Goal: Entertainment & Leisure: Browse casually

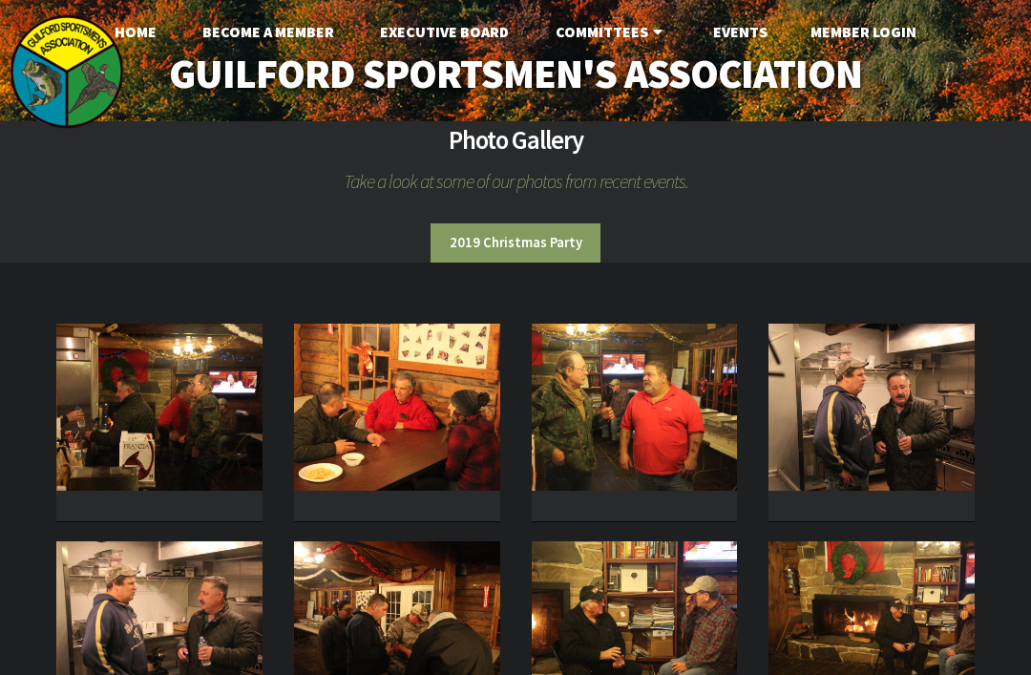
scroll to position [10, 0]
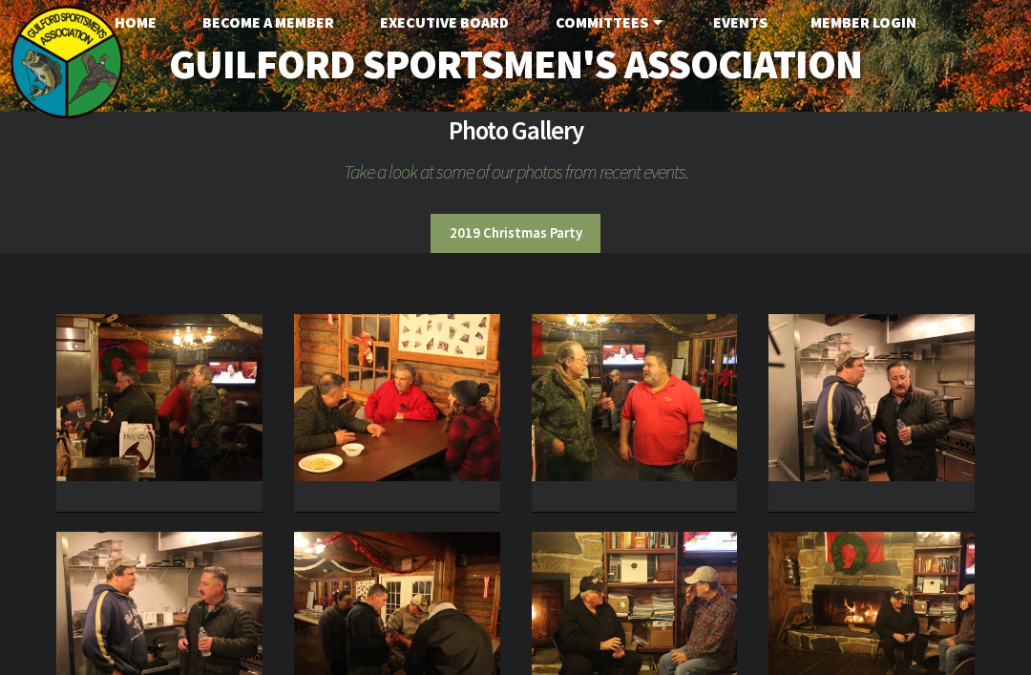
click at [122, 404] on img at bounding box center [159, 397] width 206 height 167
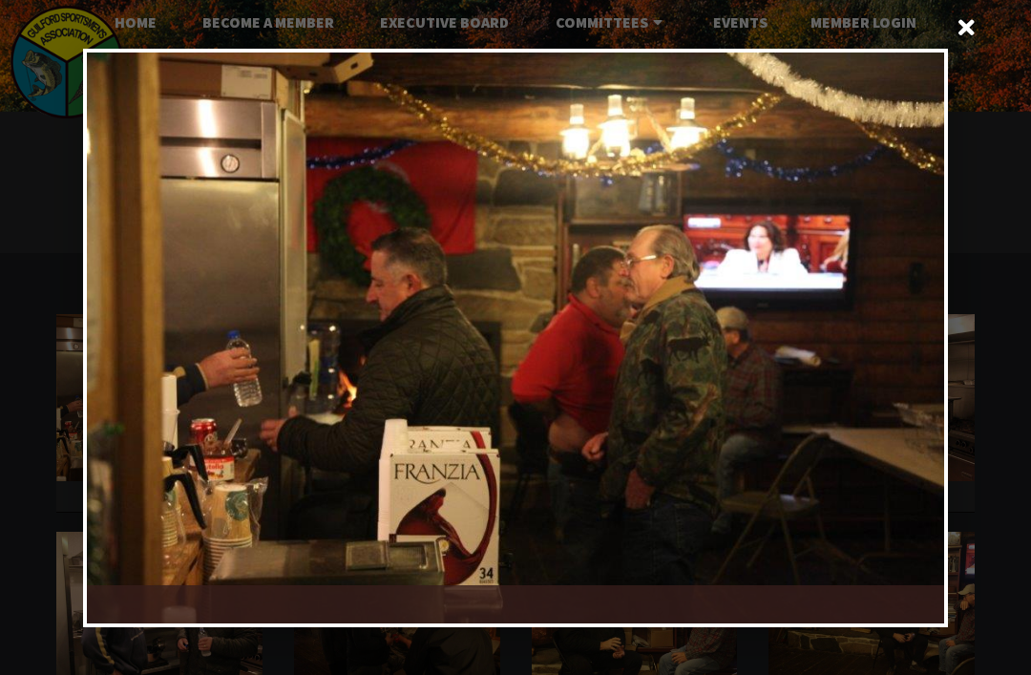
click at [910, 338] on div at bounding box center [729, 337] width 429 height 571
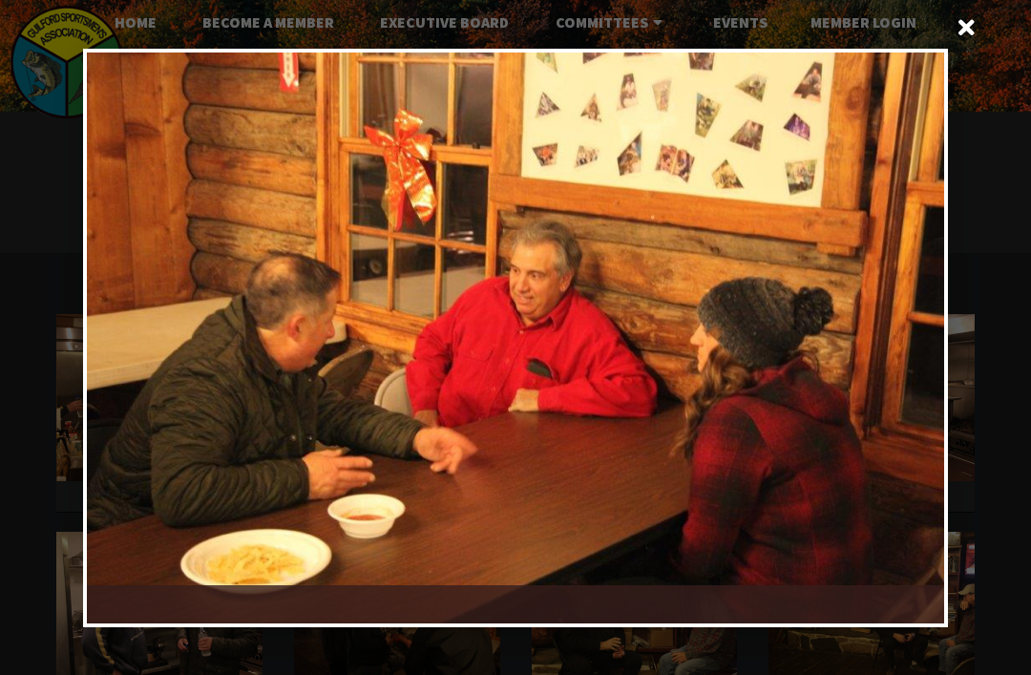
click at [900, 338] on div at bounding box center [729, 337] width 429 height 571
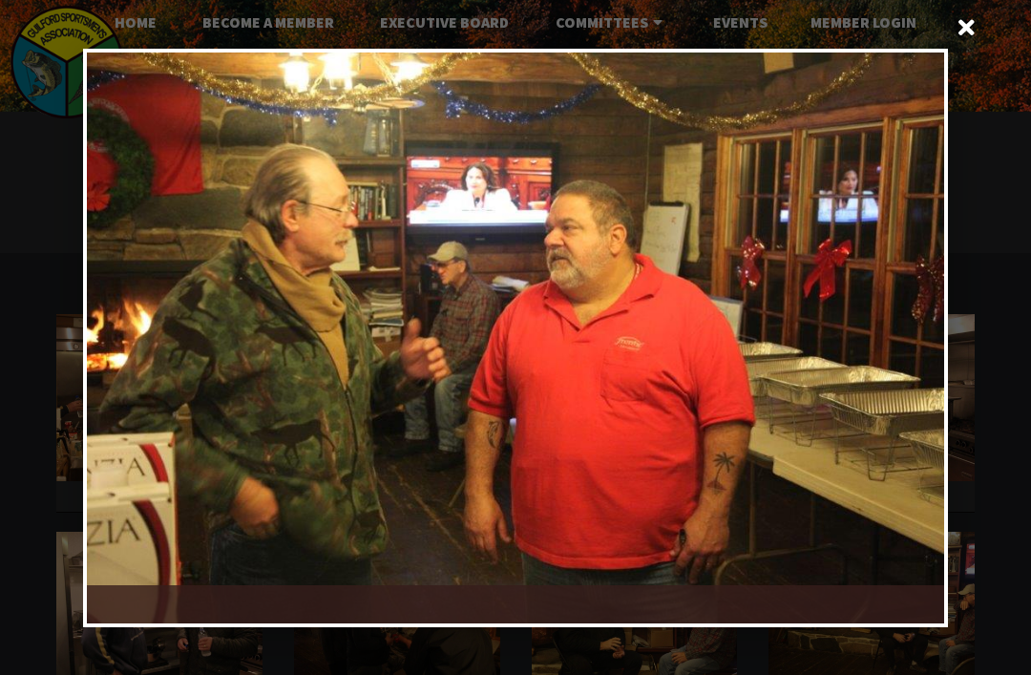
click at [911, 335] on div at bounding box center [729, 337] width 429 height 571
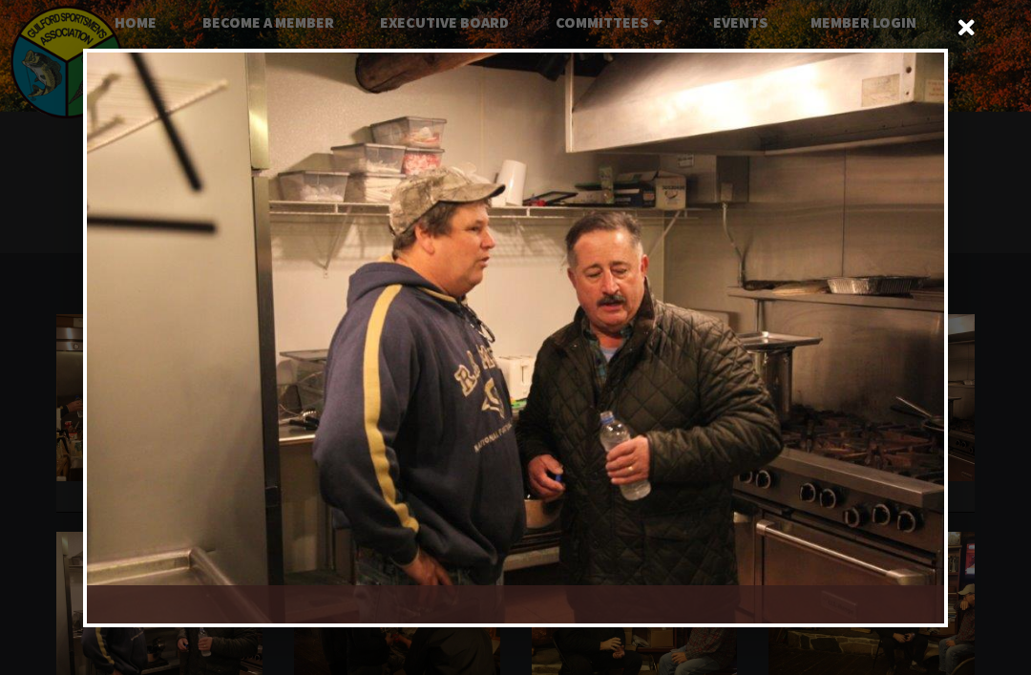
click at [898, 336] on div at bounding box center [729, 337] width 429 height 571
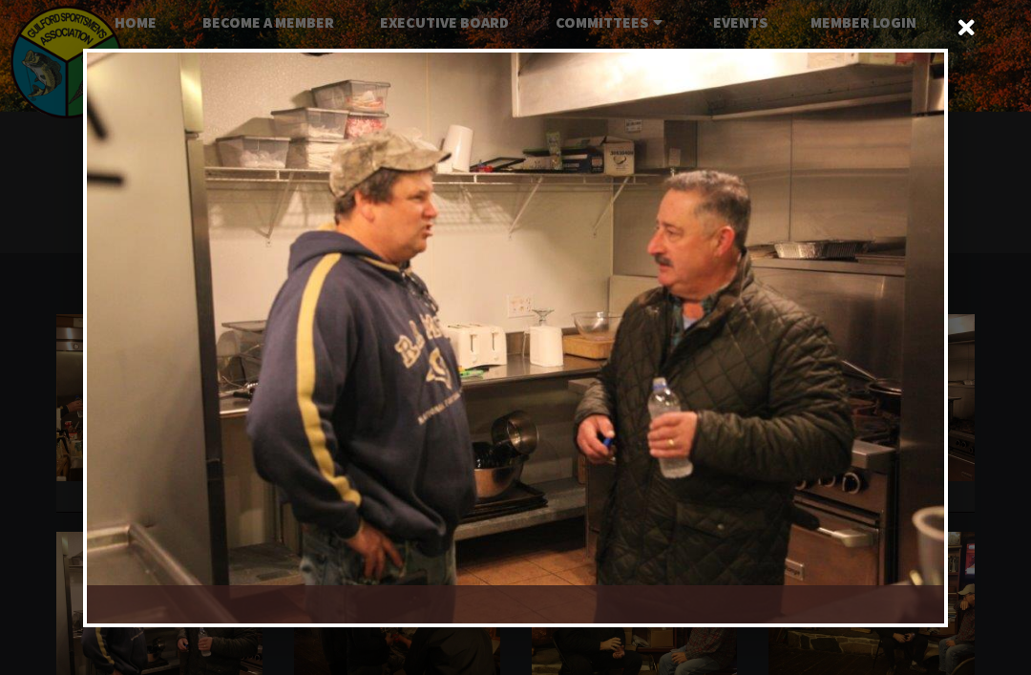
click at [894, 336] on div at bounding box center [729, 337] width 429 height 571
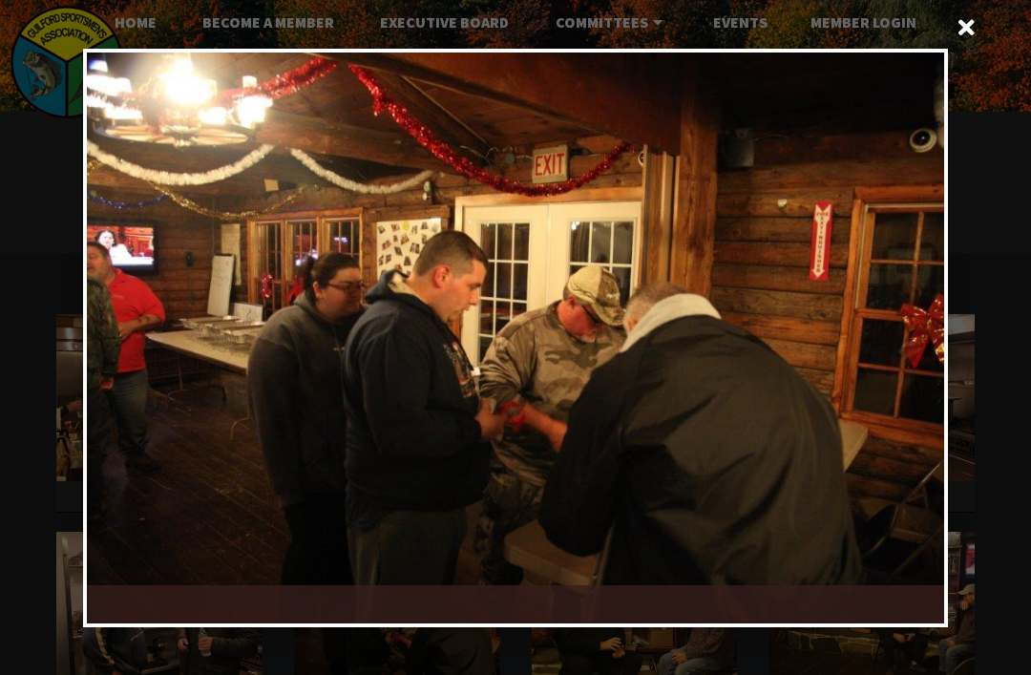
click at [891, 334] on div at bounding box center [729, 337] width 429 height 571
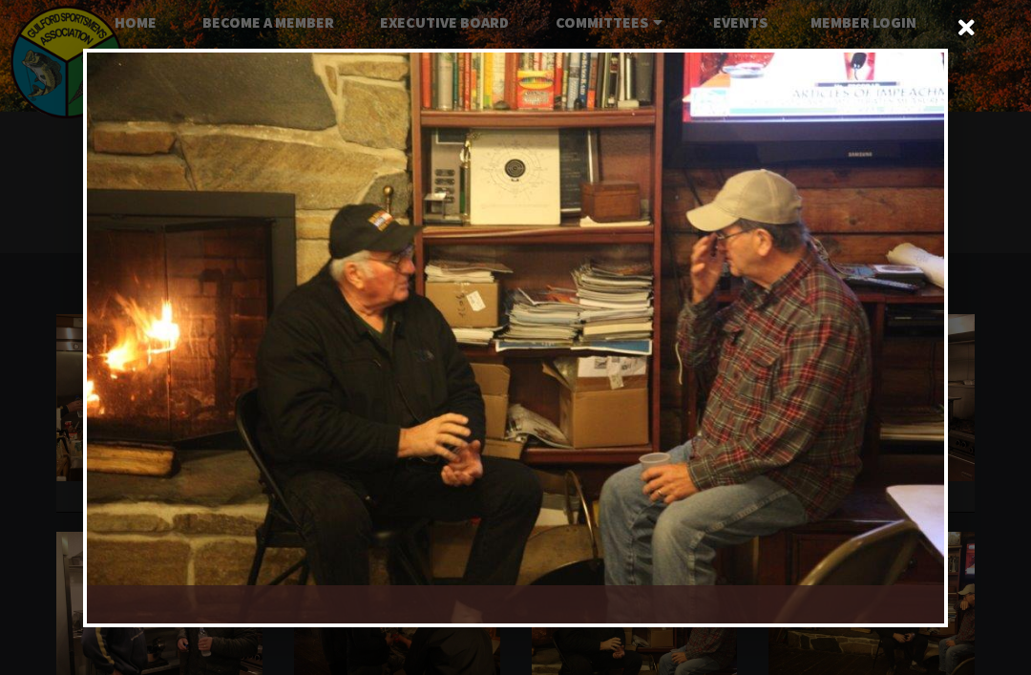
click at [894, 339] on div at bounding box center [729, 337] width 429 height 571
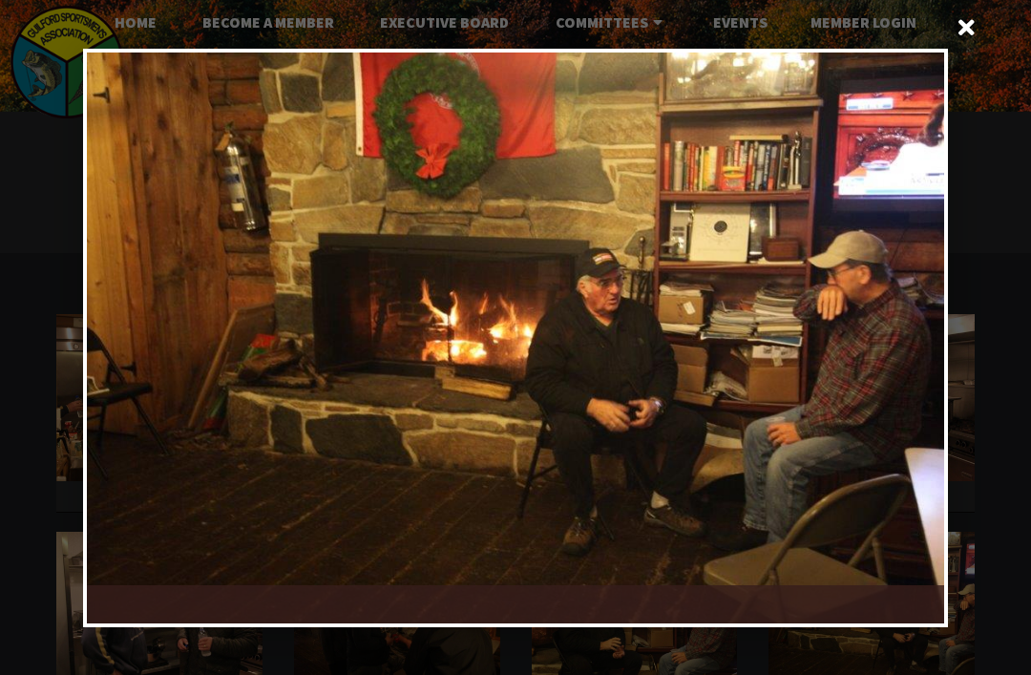
click at [899, 339] on div at bounding box center [729, 337] width 429 height 571
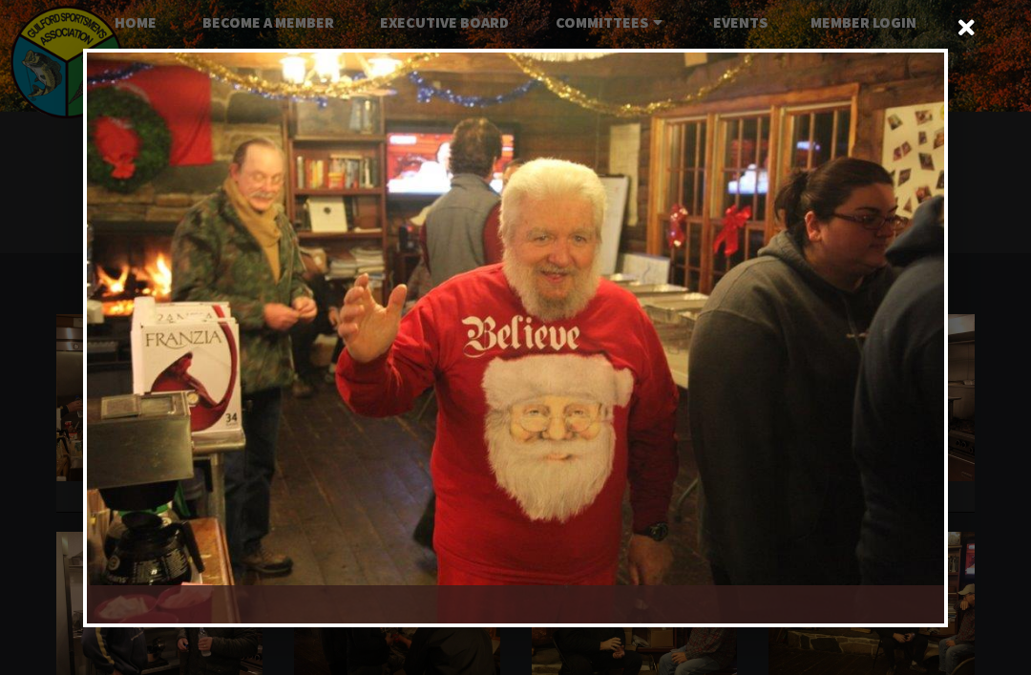
click at [904, 345] on div at bounding box center [729, 337] width 429 height 571
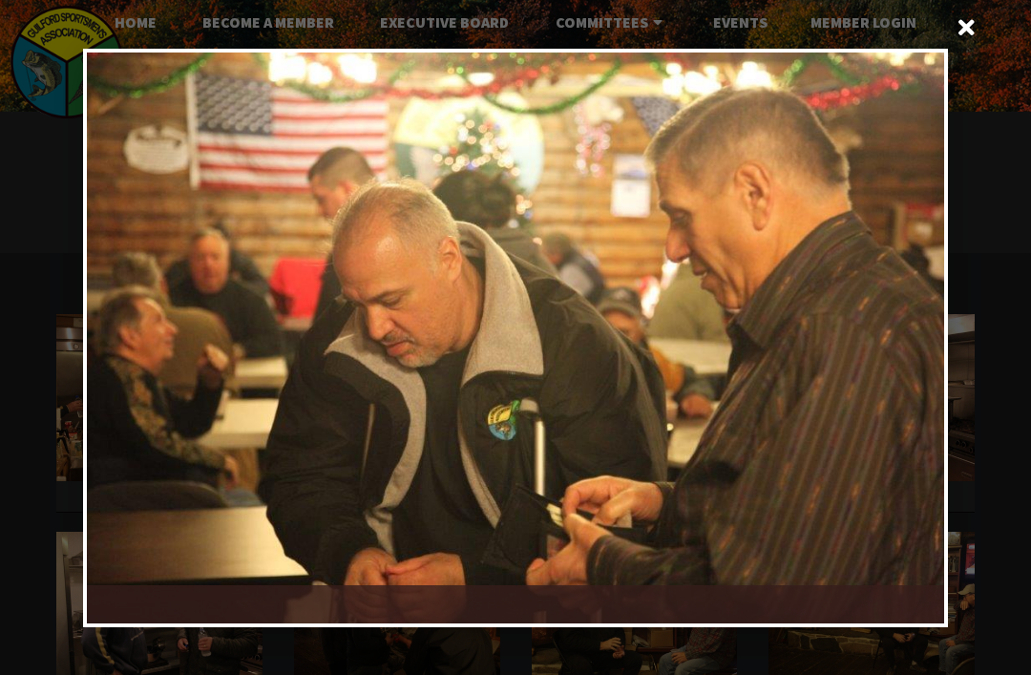
click at [894, 338] on div at bounding box center [729, 337] width 429 height 571
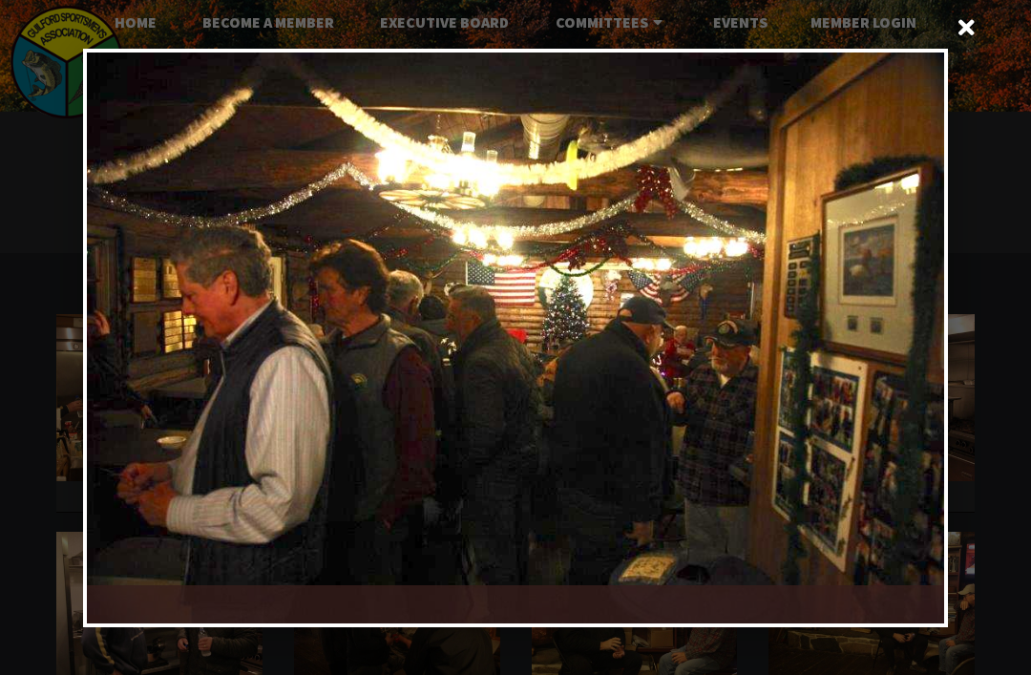
click at [895, 335] on div at bounding box center [729, 337] width 429 height 571
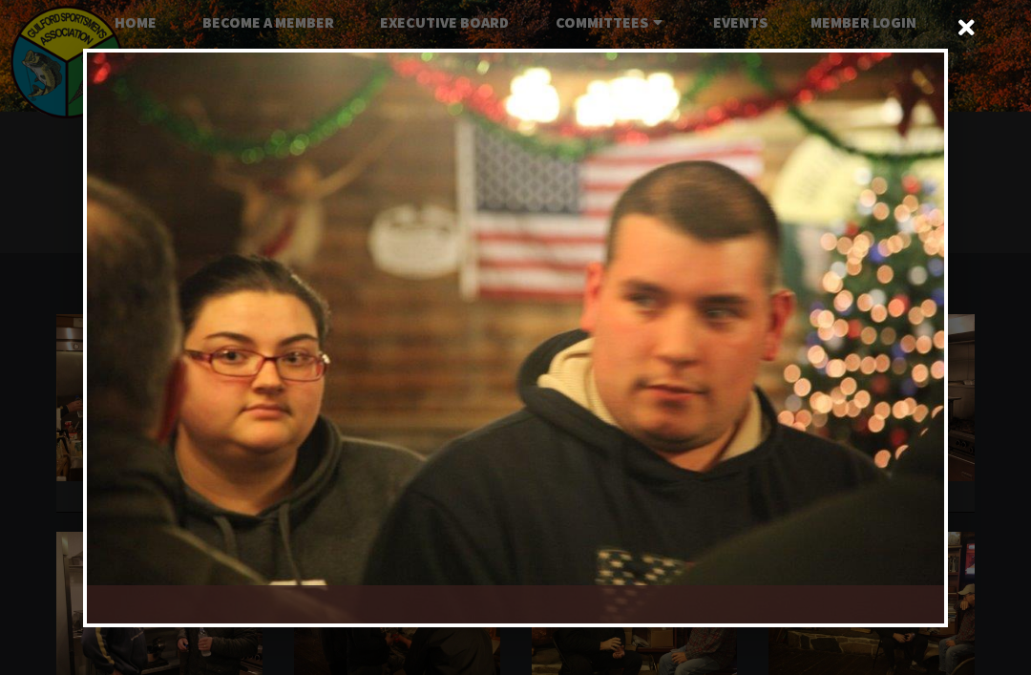
click at [900, 337] on div at bounding box center [729, 337] width 429 height 571
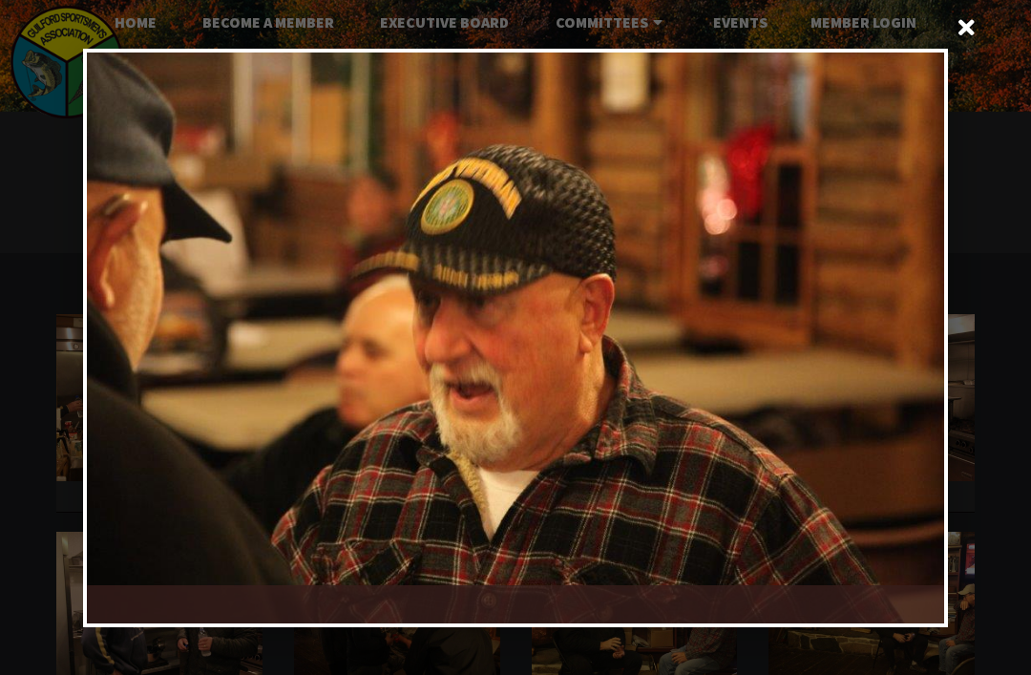
click at [900, 341] on div at bounding box center [729, 337] width 429 height 571
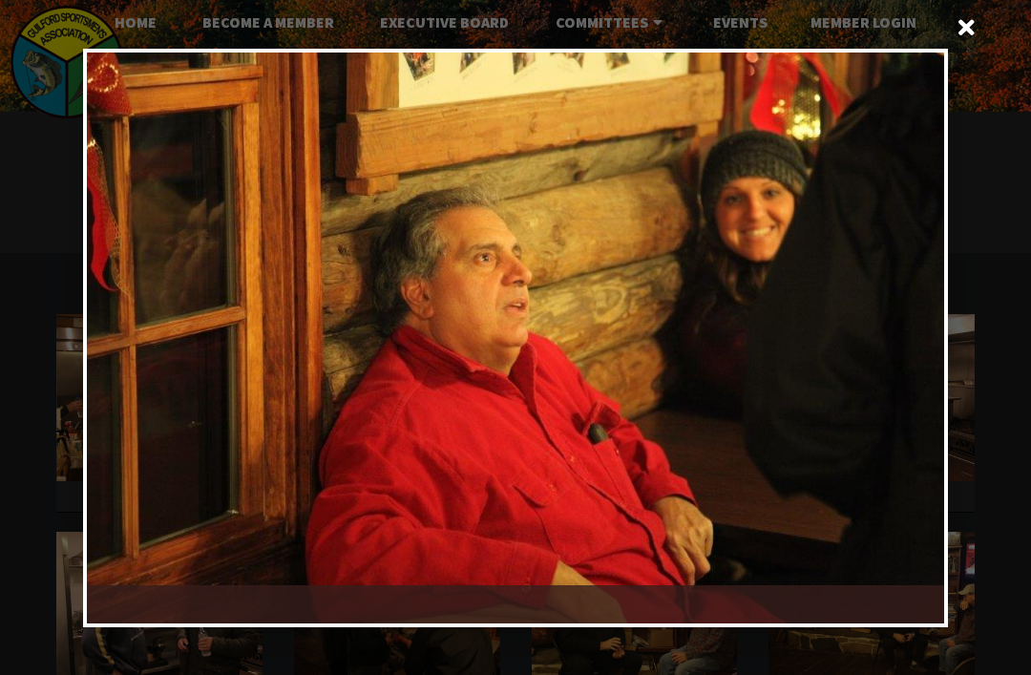
click at [901, 340] on div at bounding box center [729, 337] width 429 height 571
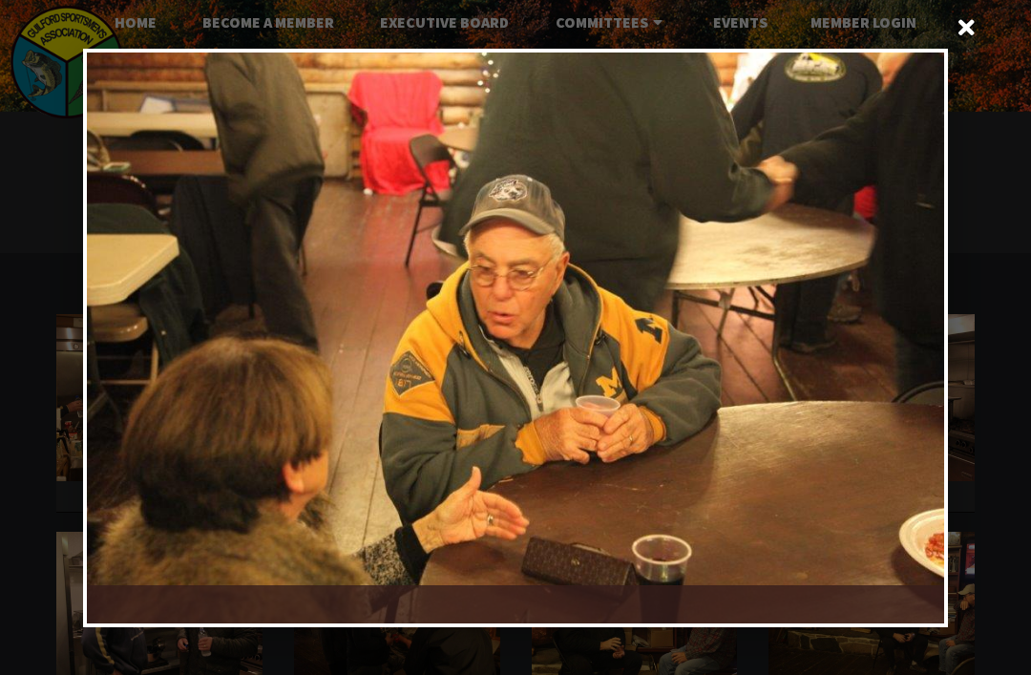
click at [903, 333] on div at bounding box center [729, 337] width 429 height 571
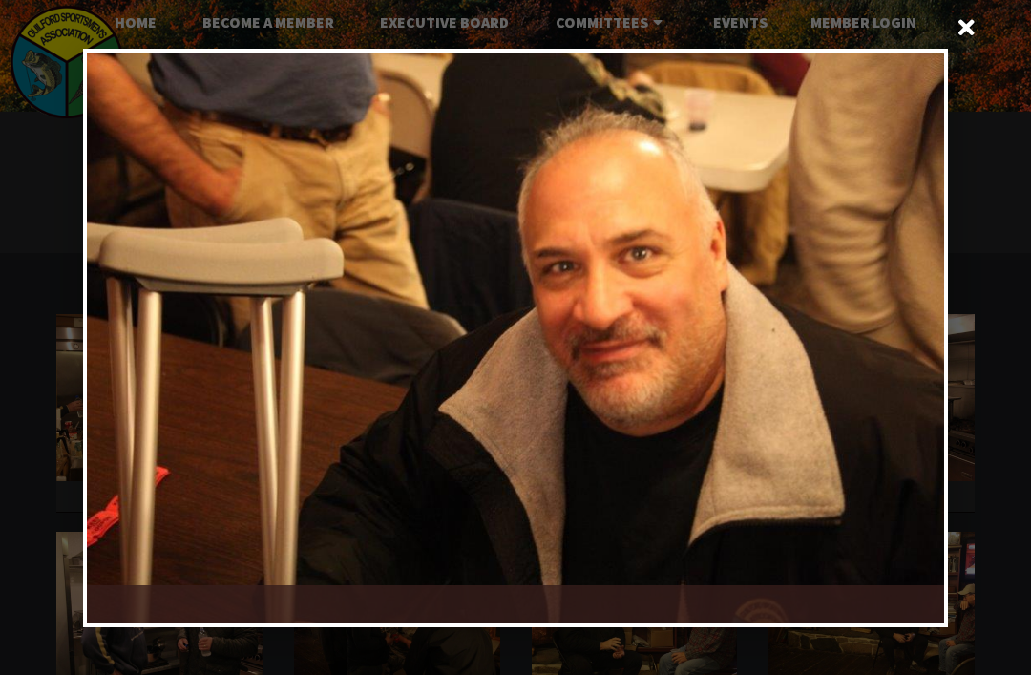
click at [898, 337] on div at bounding box center [729, 337] width 429 height 571
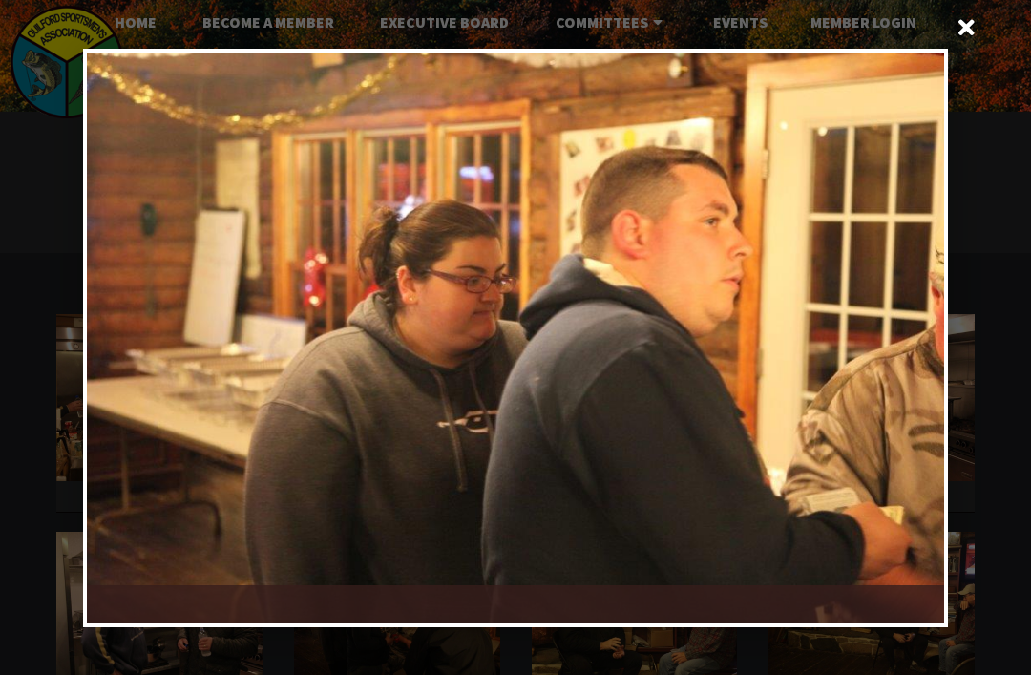
click at [906, 337] on div at bounding box center [729, 337] width 429 height 571
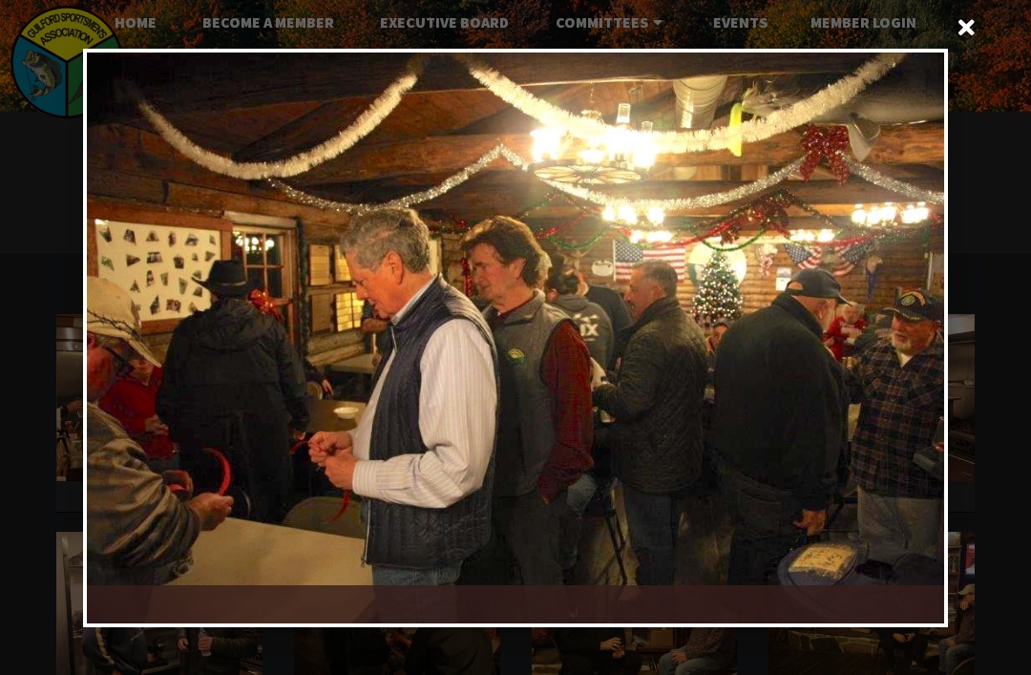
click at [917, 325] on div at bounding box center [729, 337] width 429 height 571
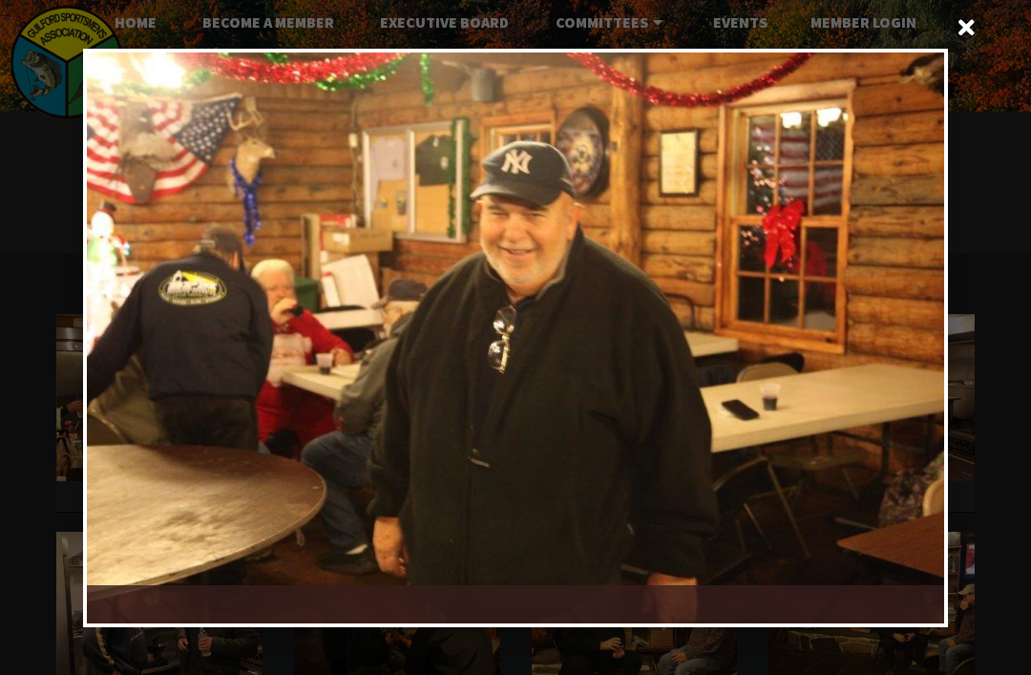
click at [902, 336] on div at bounding box center [729, 337] width 429 height 571
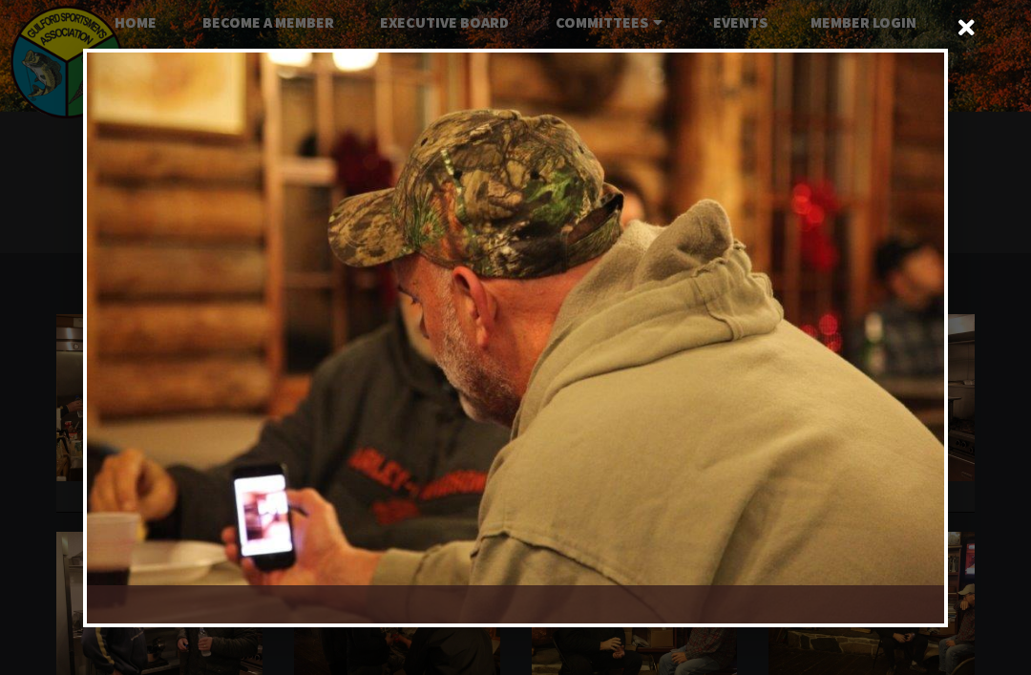
click at [908, 334] on div at bounding box center [729, 337] width 429 height 571
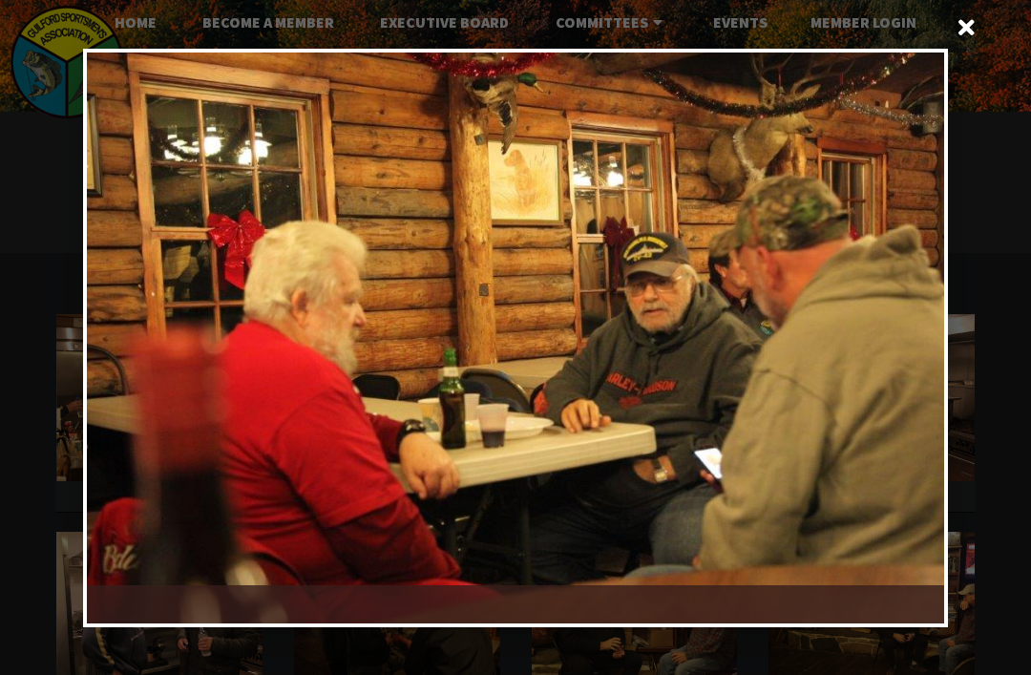
click at [911, 332] on div at bounding box center [729, 337] width 429 height 571
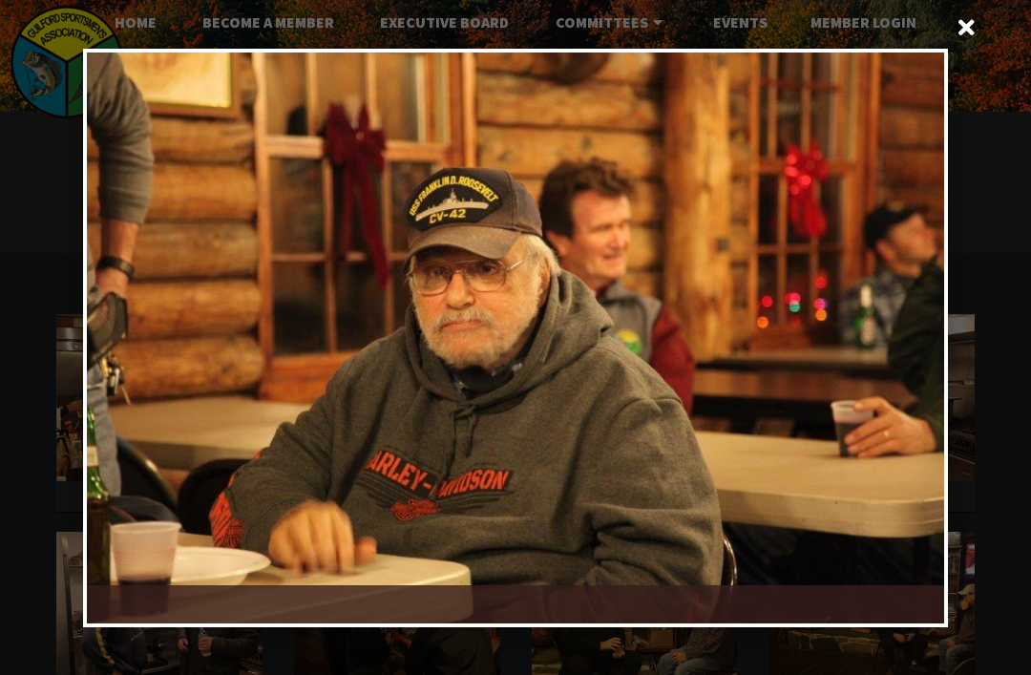
click at [911, 335] on div at bounding box center [729, 337] width 429 height 571
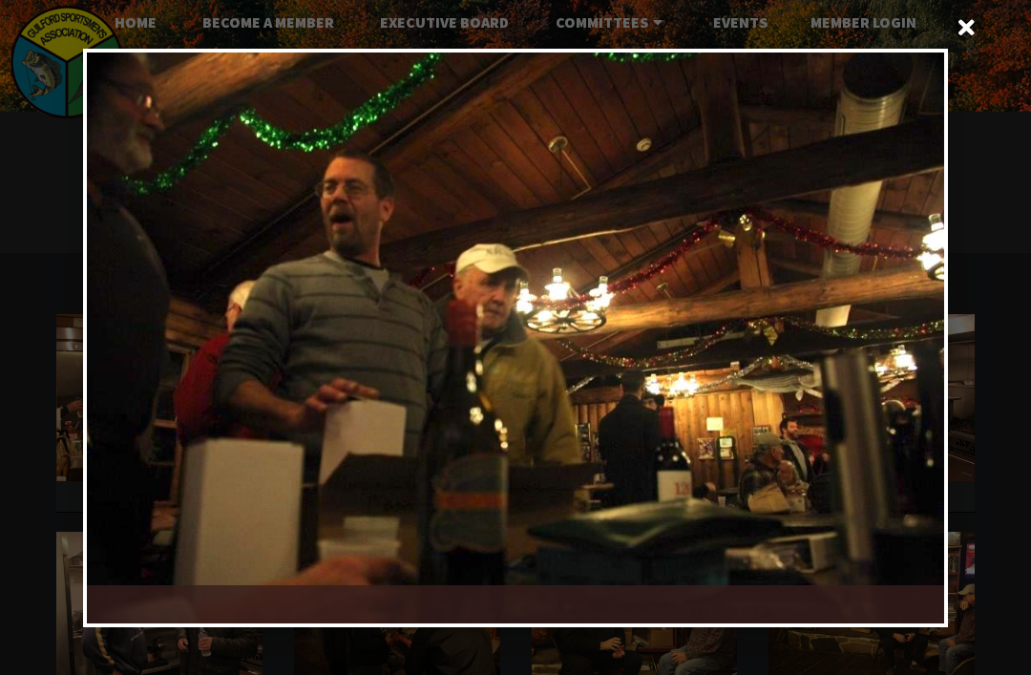
click at [911, 335] on div at bounding box center [729, 337] width 429 height 571
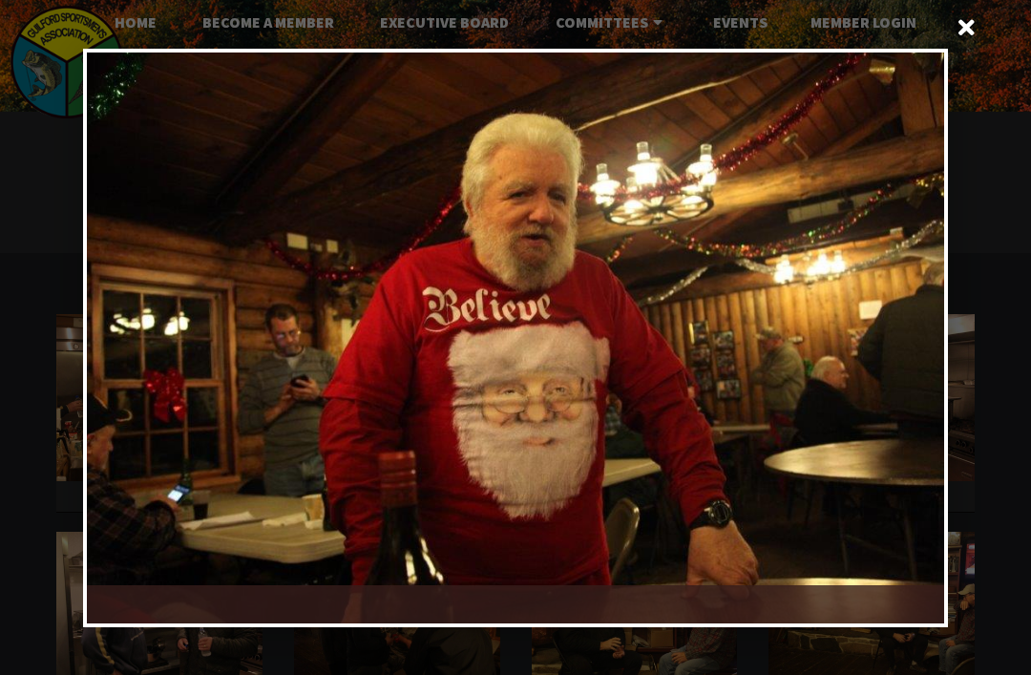
click at [913, 335] on div at bounding box center [729, 337] width 429 height 571
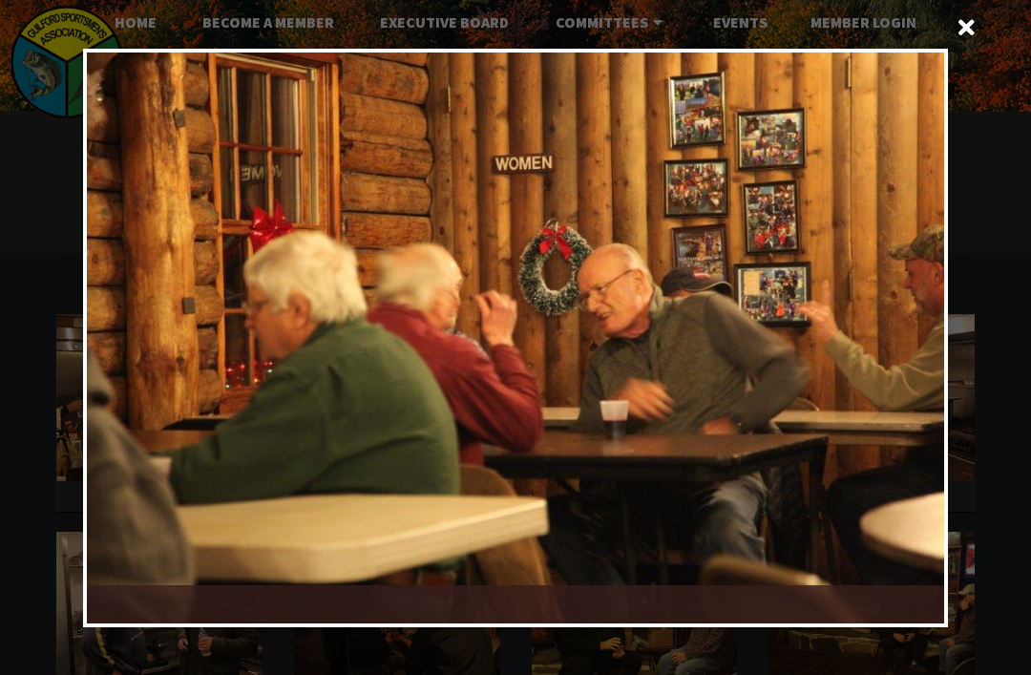
click at [901, 333] on div at bounding box center [729, 337] width 429 height 571
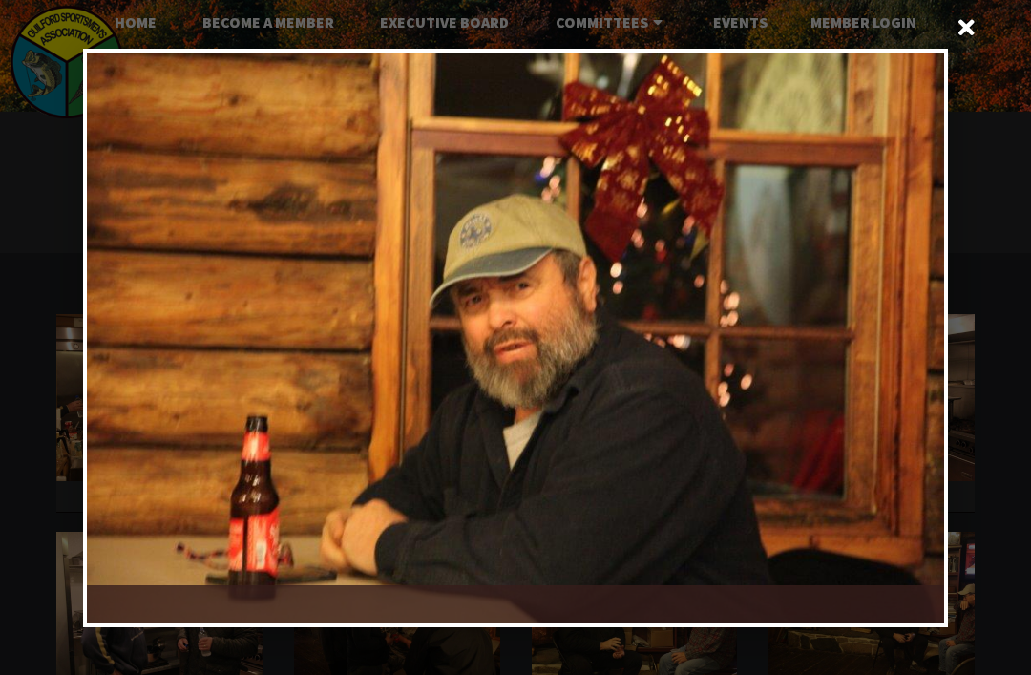
click at [896, 336] on div at bounding box center [729, 337] width 429 height 571
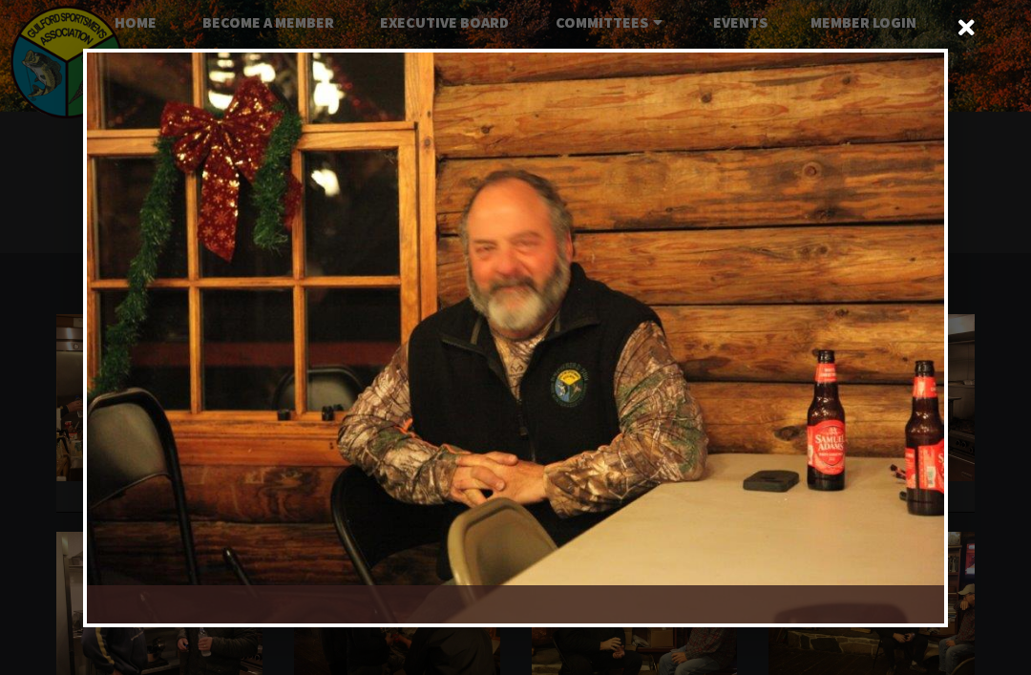
click at [908, 329] on div at bounding box center [729, 337] width 429 height 571
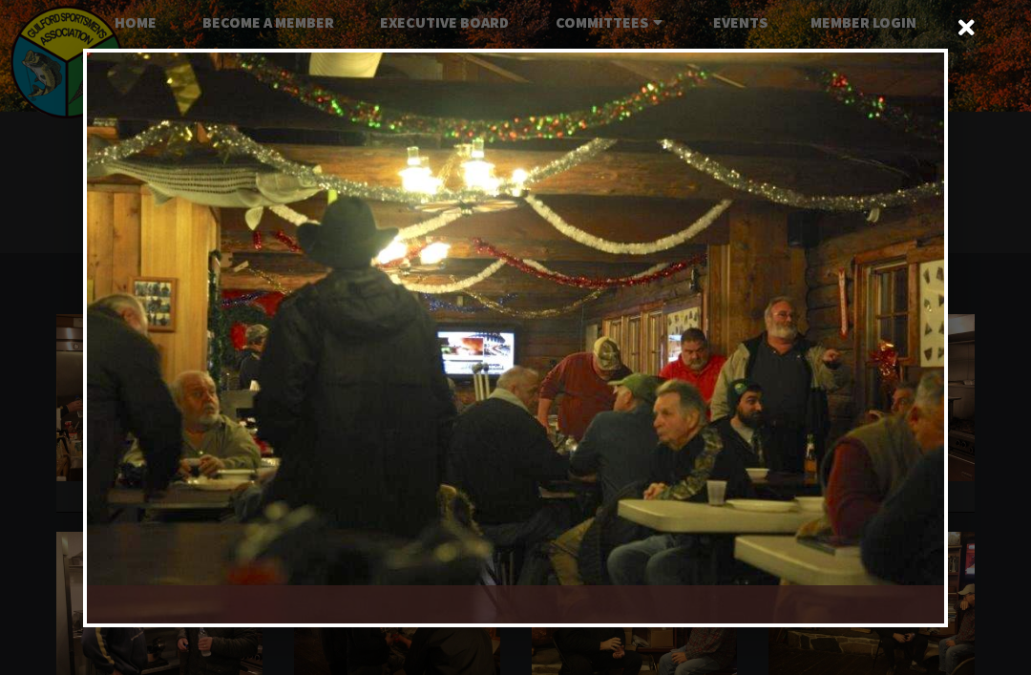
click at [901, 341] on div at bounding box center [729, 337] width 429 height 571
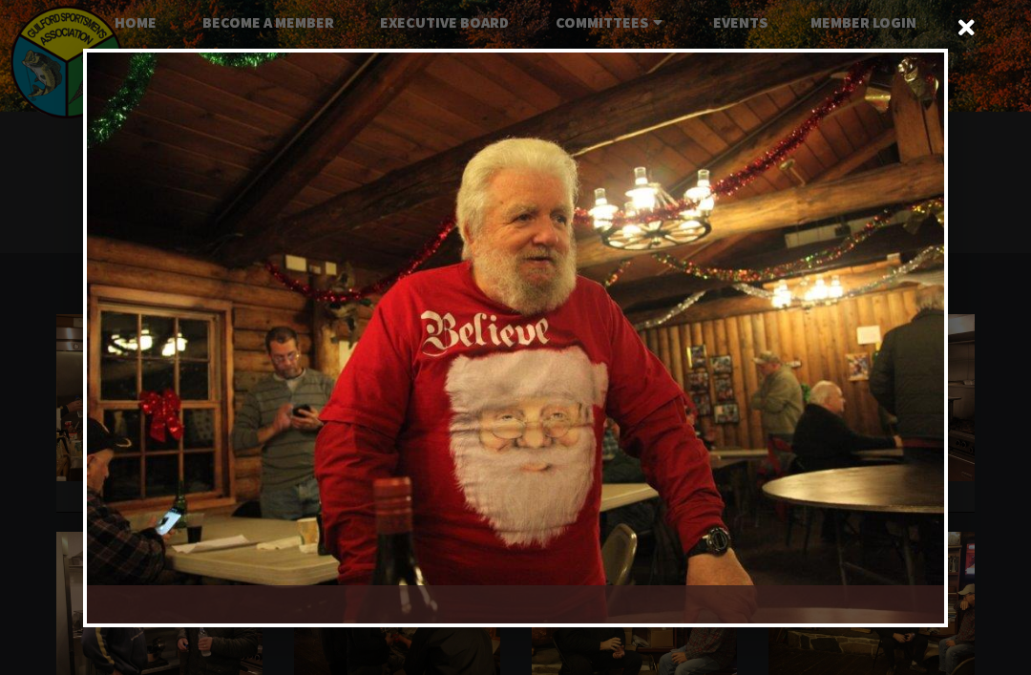
click at [904, 338] on div at bounding box center [729, 337] width 429 height 571
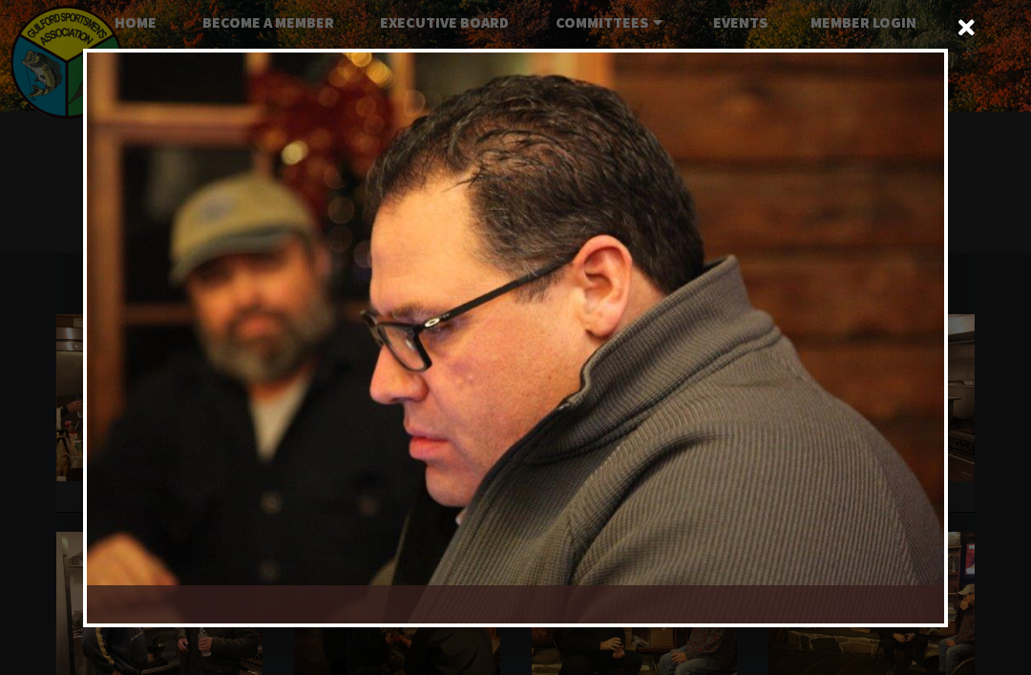
click at [899, 338] on div at bounding box center [729, 337] width 429 height 571
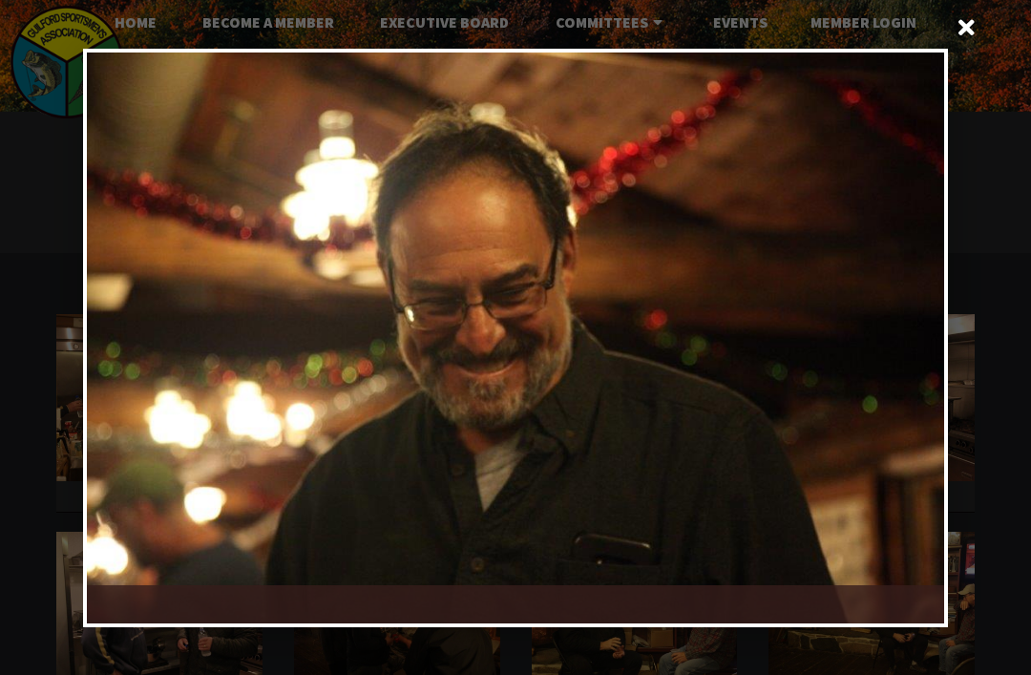
click at [896, 339] on div at bounding box center [729, 337] width 429 height 571
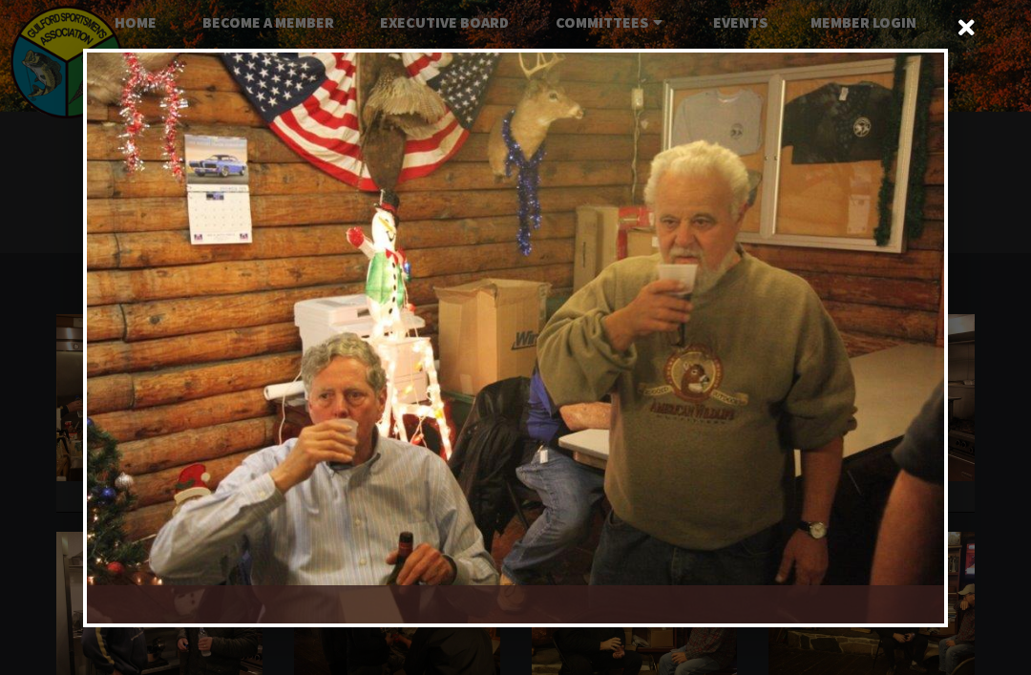
click at [892, 340] on div at bounding box center [729, 337] width 429 height 571
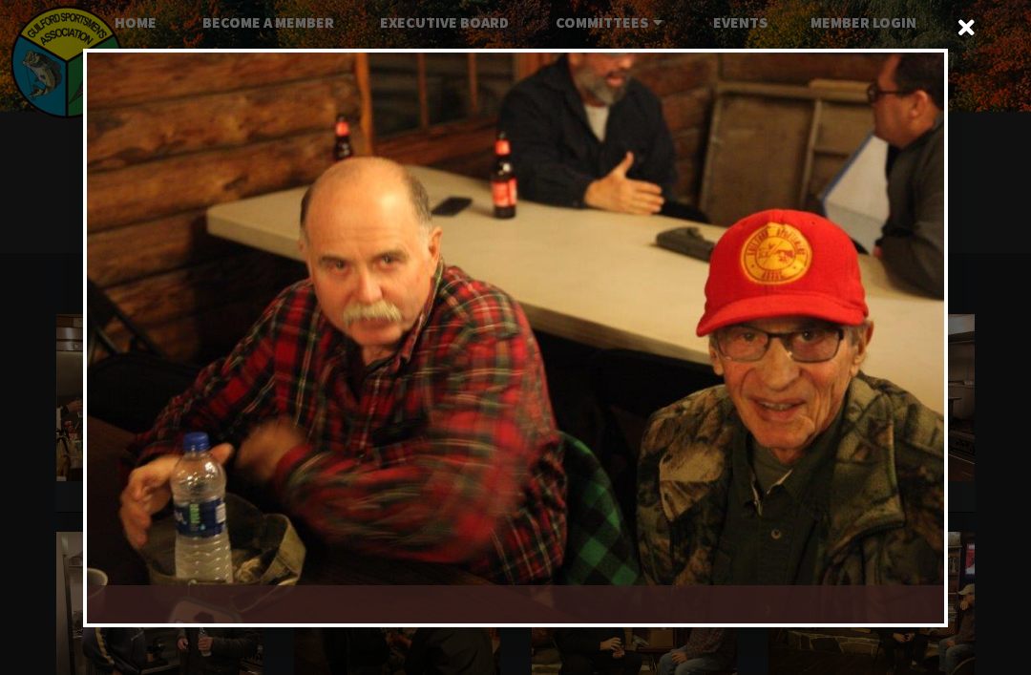
click at [899, 333] on div at bounding box center [729, 337] width 429 height 571
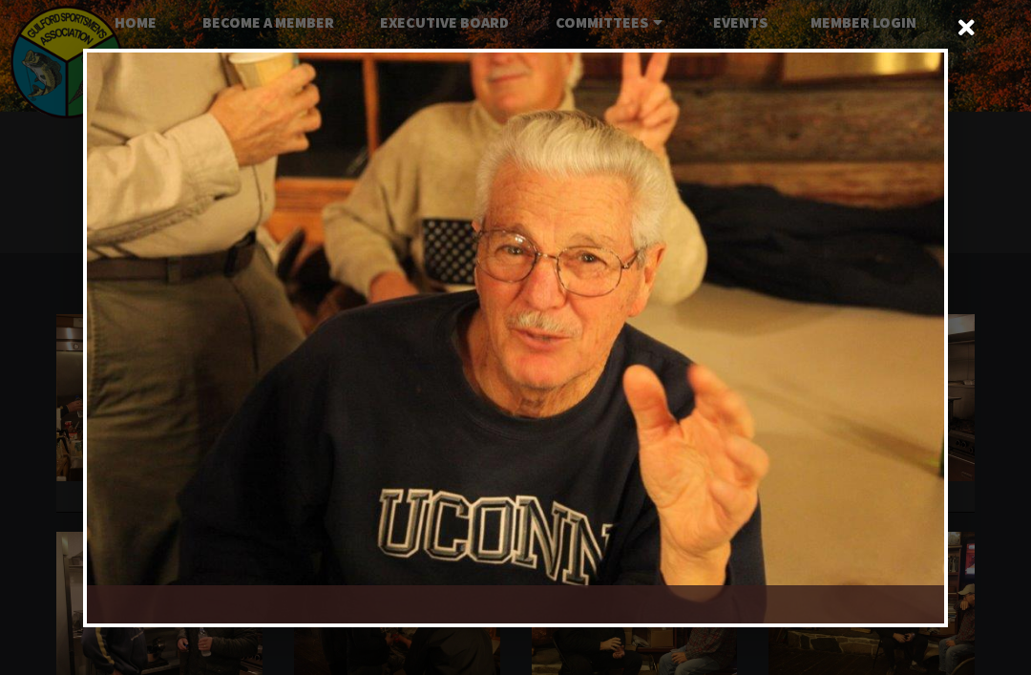
click at [899, 336] on div at bounding box center [729, 337] width 429 height 571
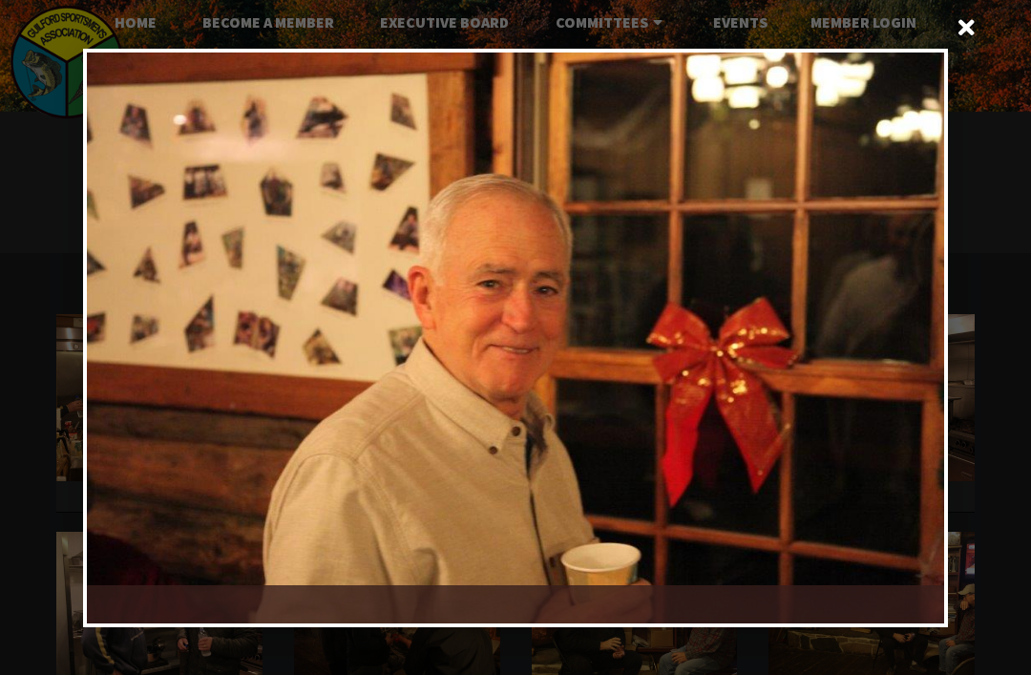
click at [901, 332] on div at bounding box center [729, 337] width 429 height 571
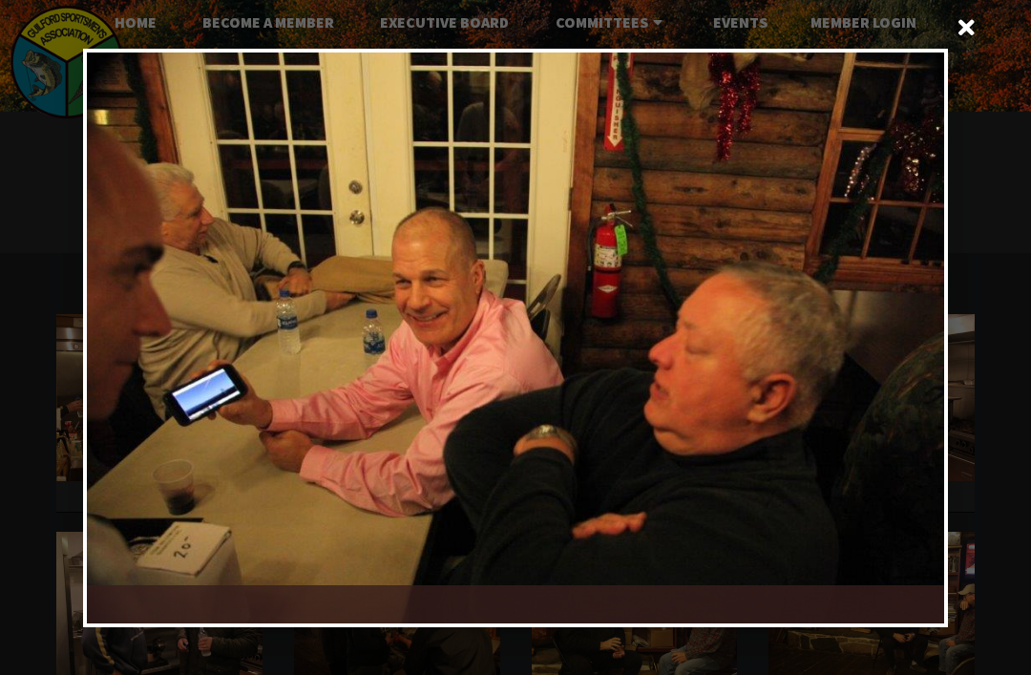
click at [903, 325] on div at bounding box center [729, 337] width 429 height 571
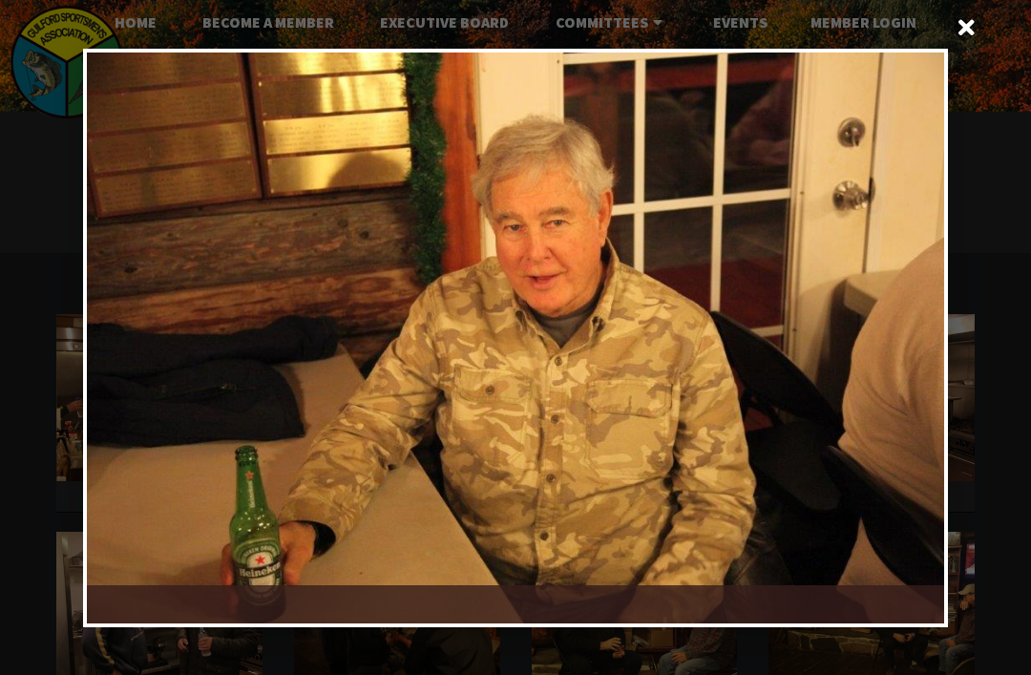
click at [892, 336] on div at bounding box center [729, 337] width 429 height 571
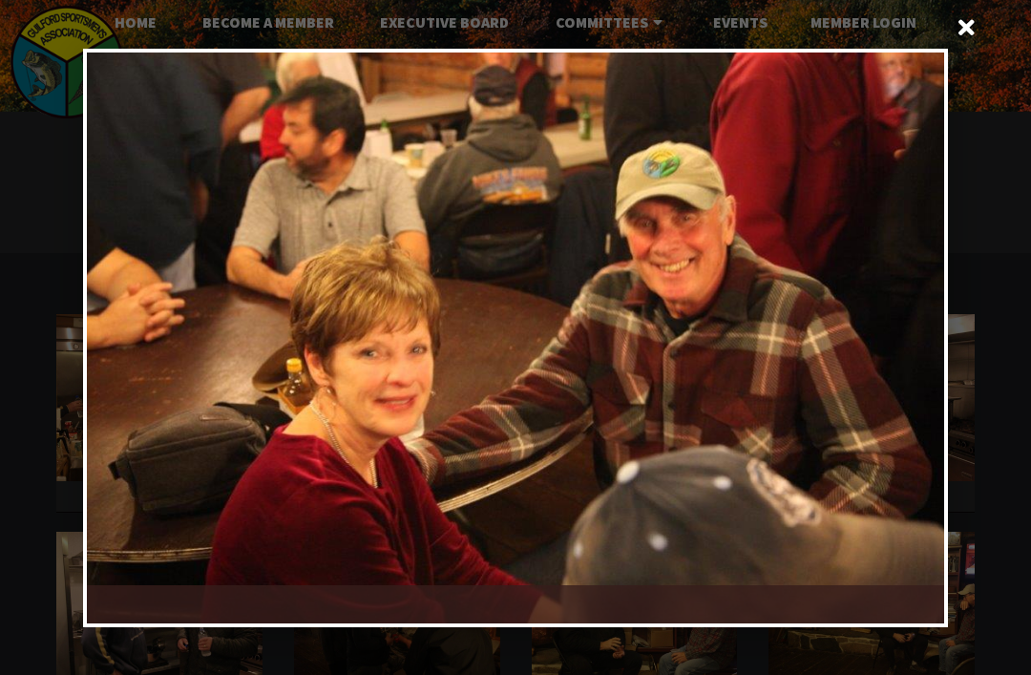
click at [909, 333] on div at bounding box center [729, 337] width 429 height 571
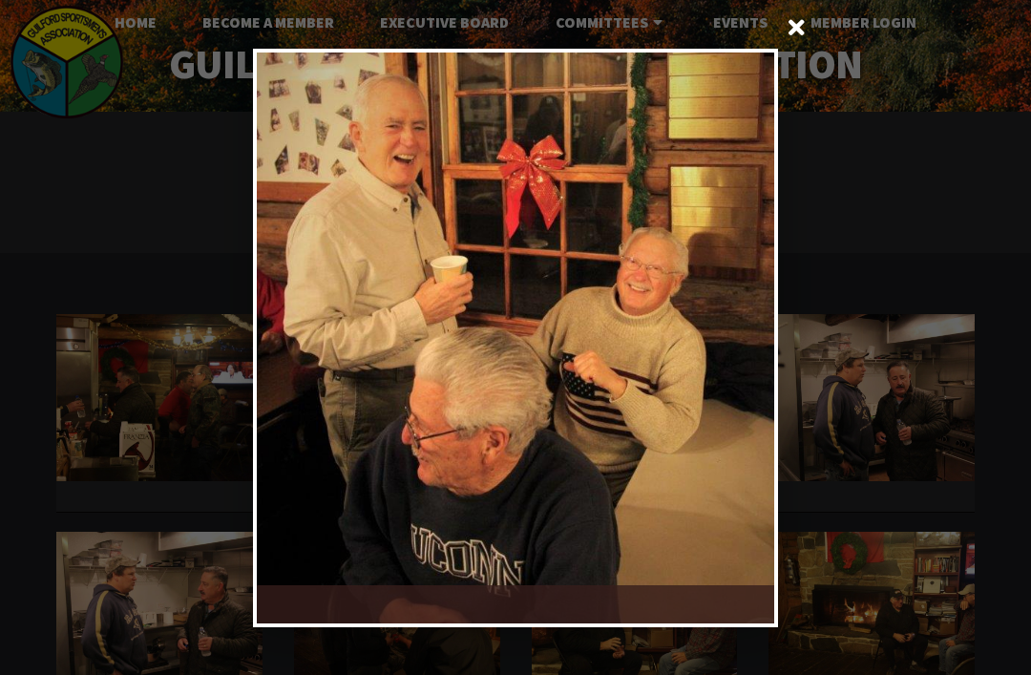
click at [740, 336] on div at bounding box center [644, 337] width 259 height 571
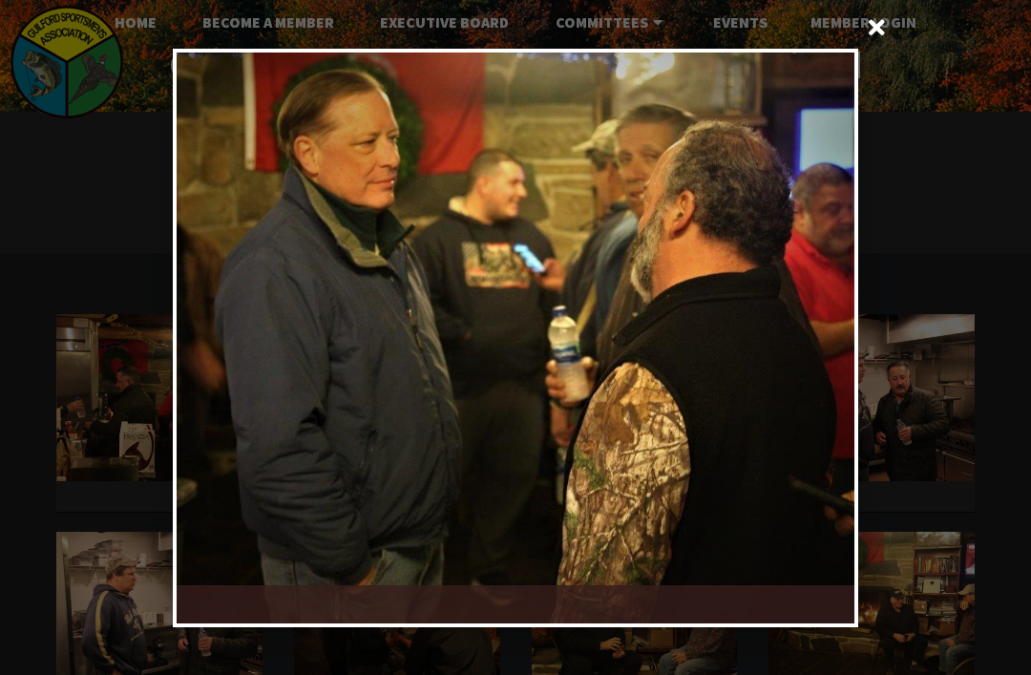
click at [806, 333] on div at bounding box center [684, 337] width 339 height 571
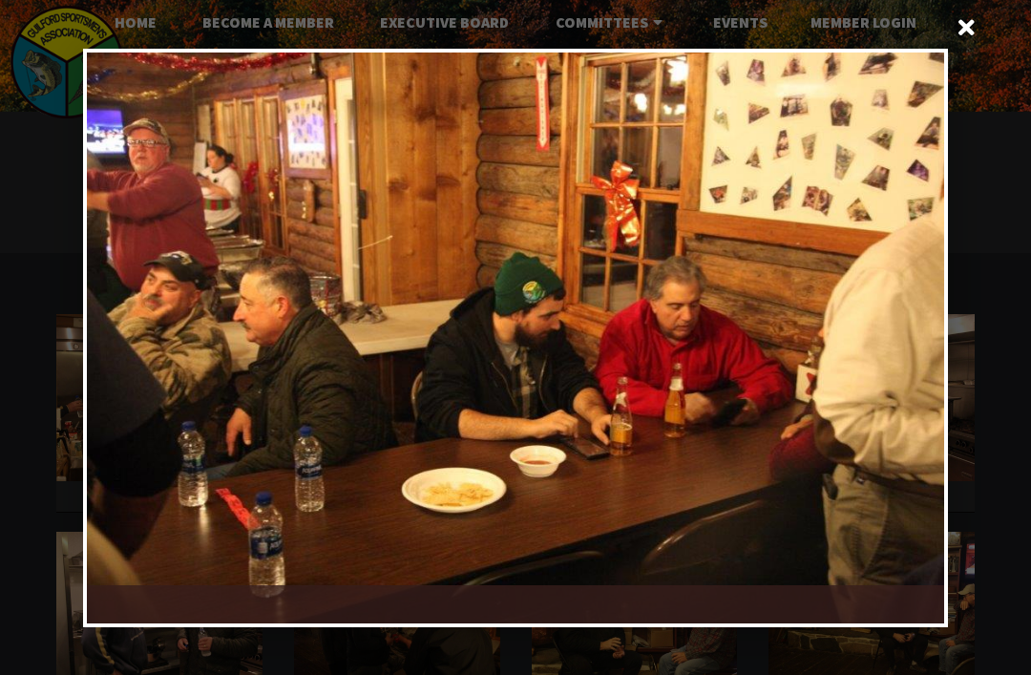
click at [888, 332] on div at bounding box center [729, 337] width 429 height 571
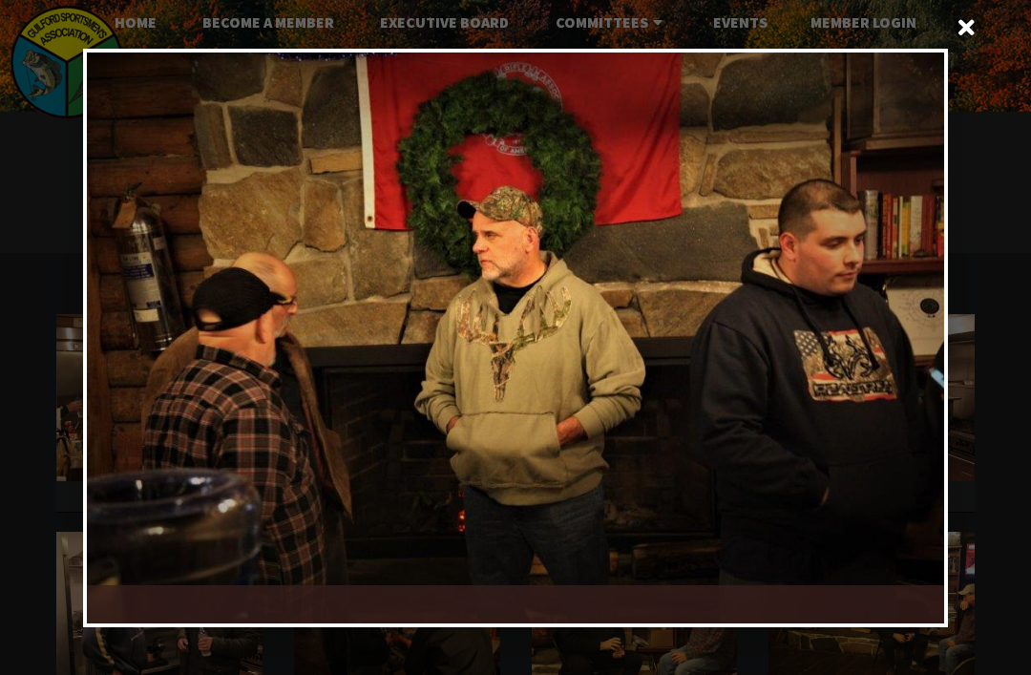
click at [900, 330] on div at bounding box center [729, 337] width 429 height 571
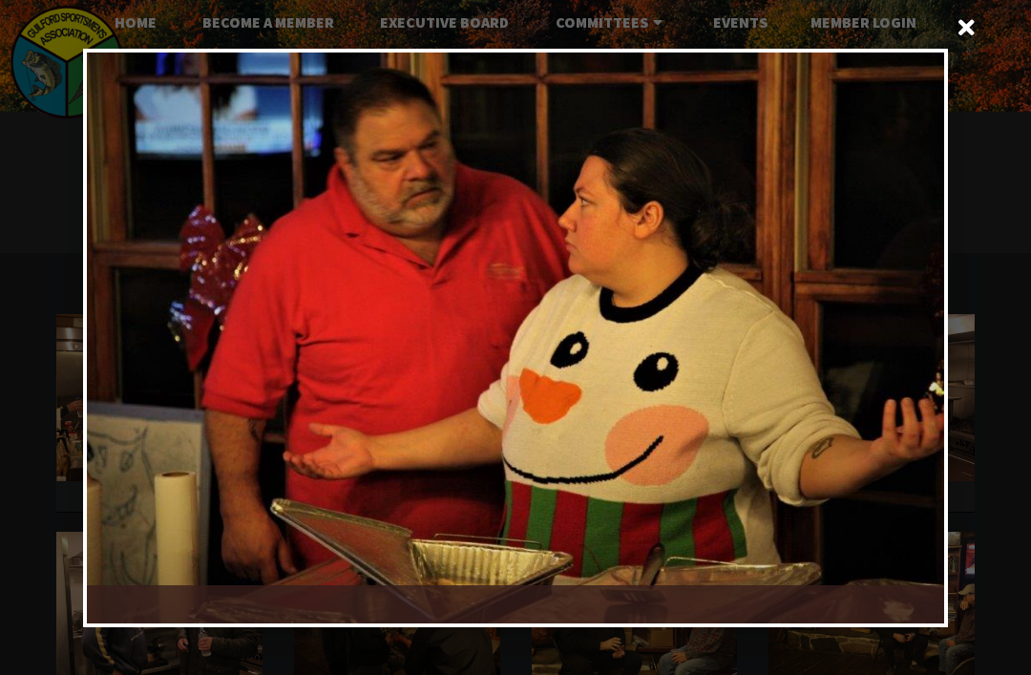
click at [911, 337] on div at bounding box center [729, 337] width 429 height 571
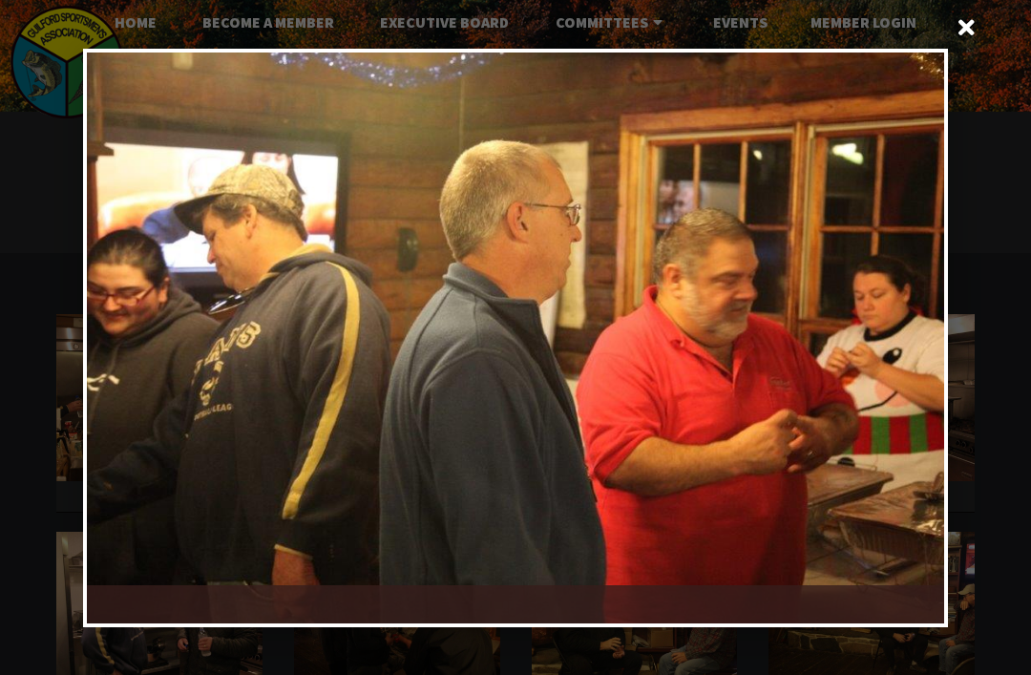
click at [919, 330] on div at bounding box center [729, 337] width 429 height 571
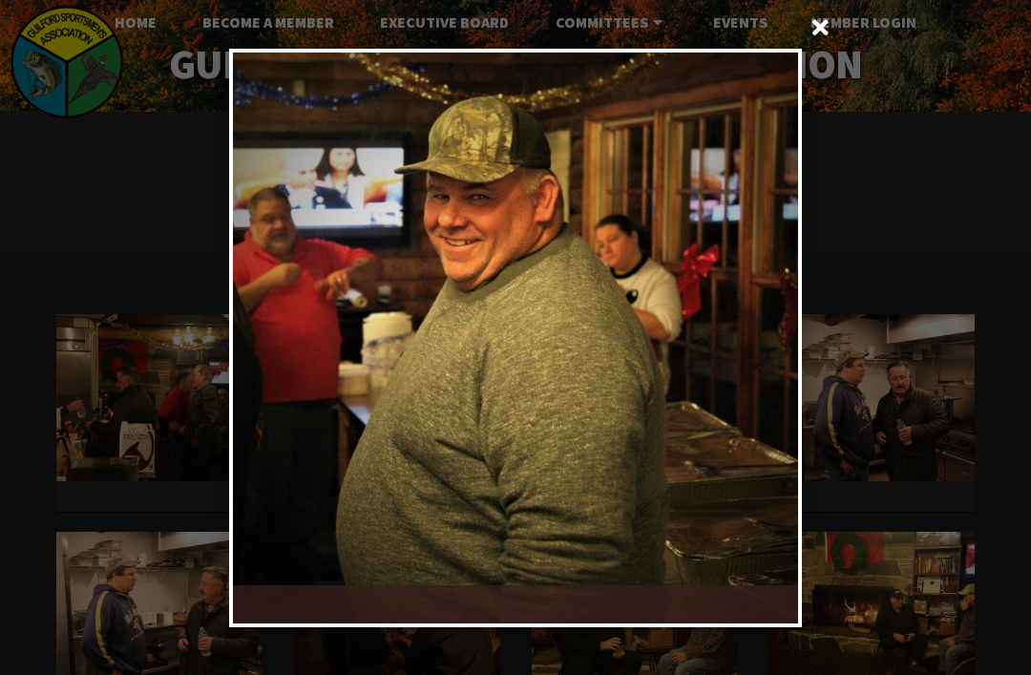
click at [777, 346] on div at bounding box center [656, 337] width 283 height 571
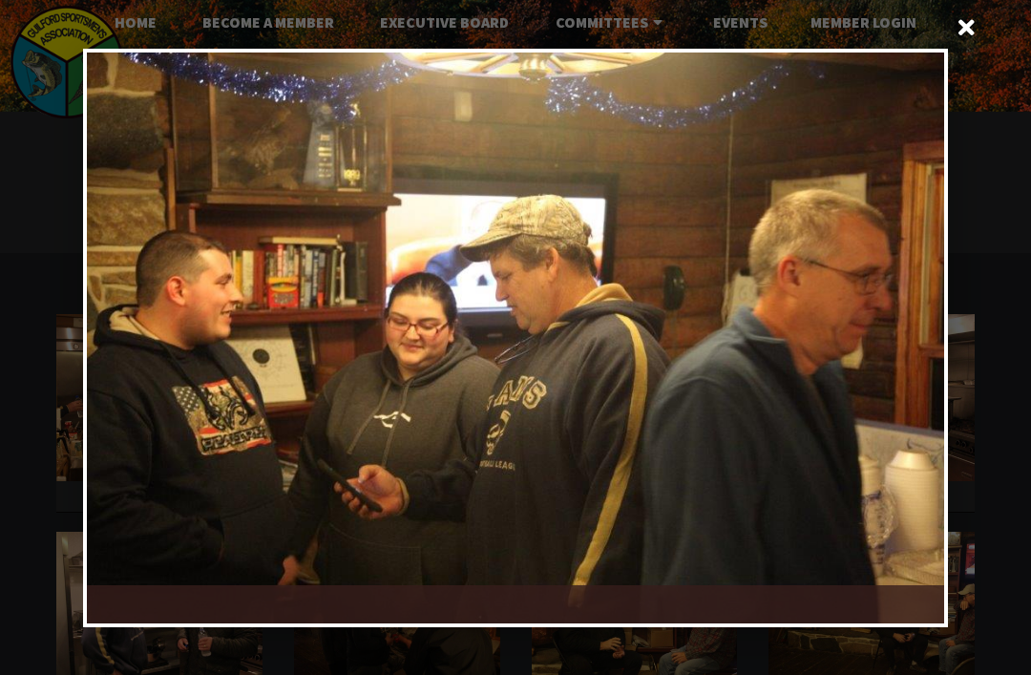
click at [920, 332] on div at bounding box center [729, 337] width 429 height 571
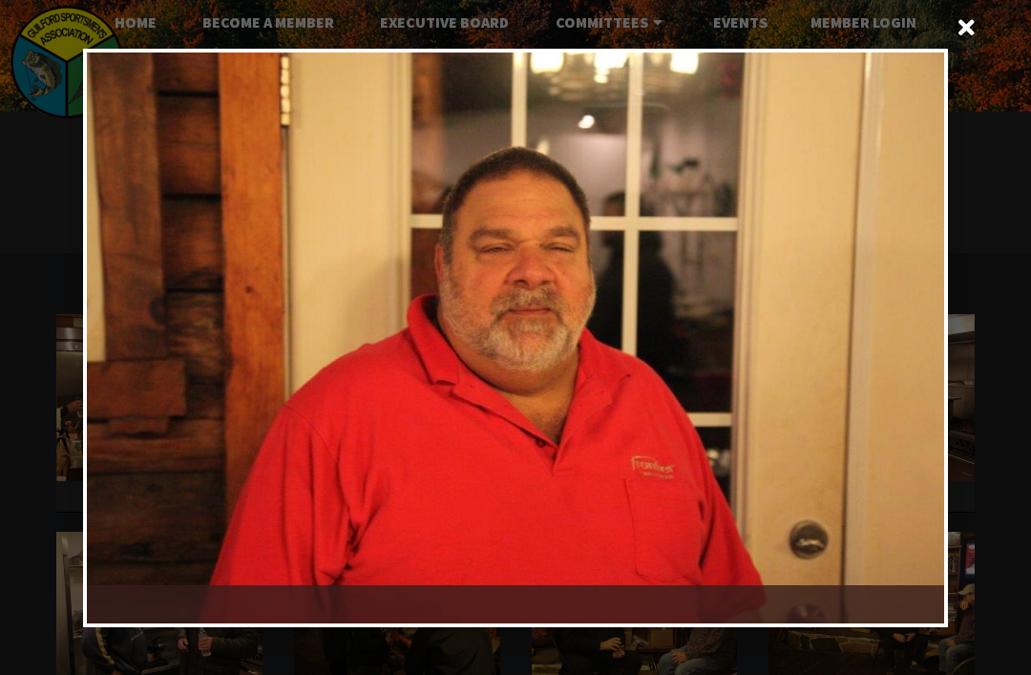
click at [917, 330] on div at bounding box center [729, 337] width 429 height 571
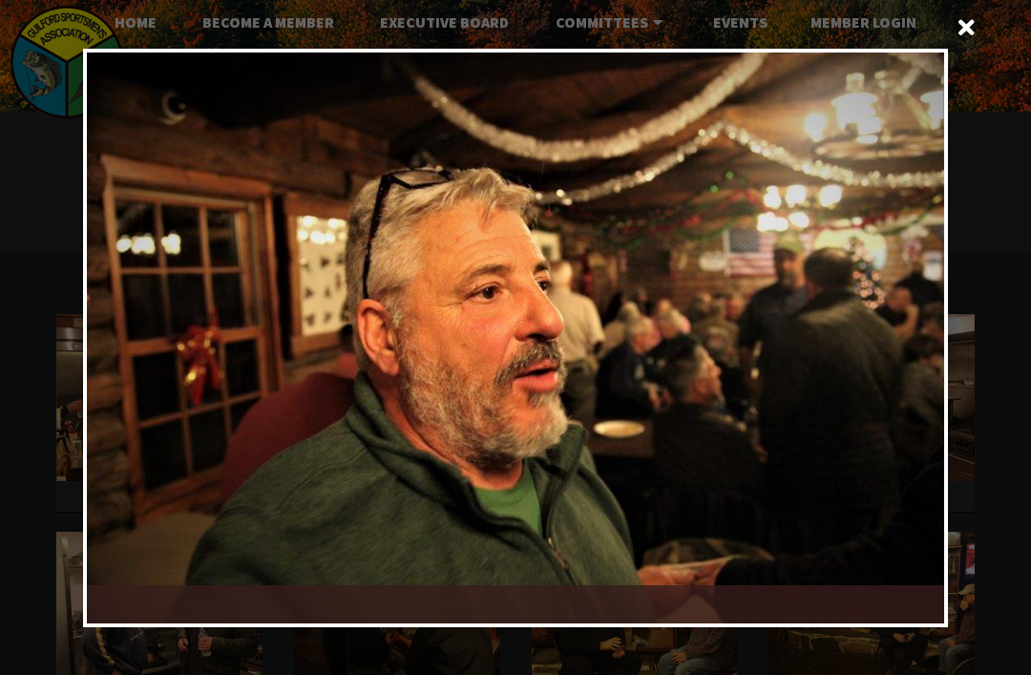
click at [907, 335] on div at bounding box center [729, 337] width 429 height 571
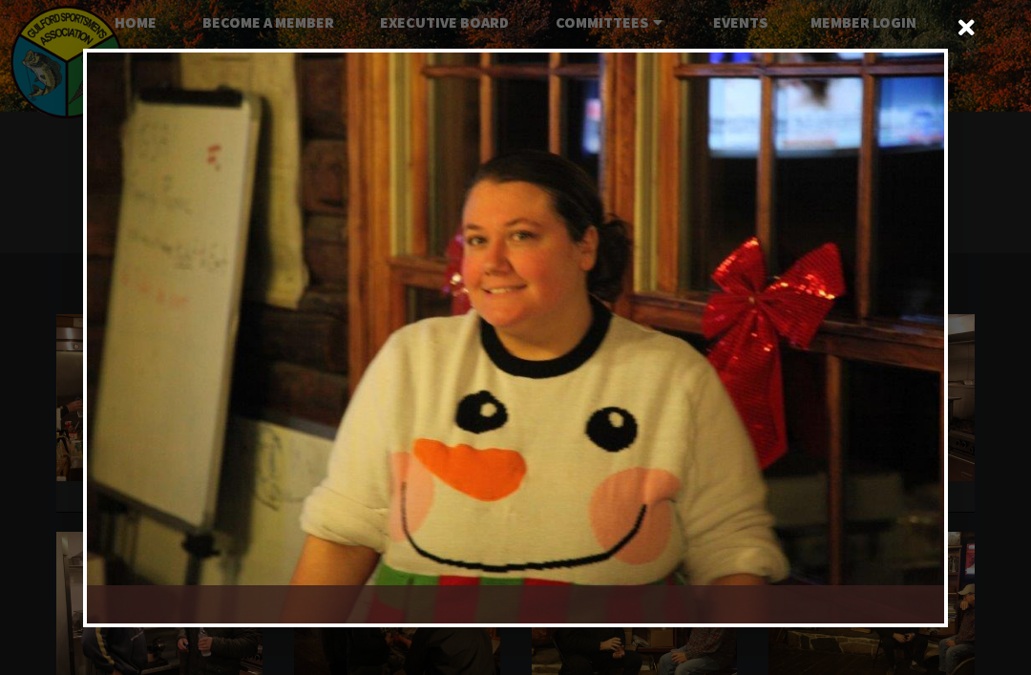
click at [915, 328] on div at bounding box center [729, 337] width 429 height 571
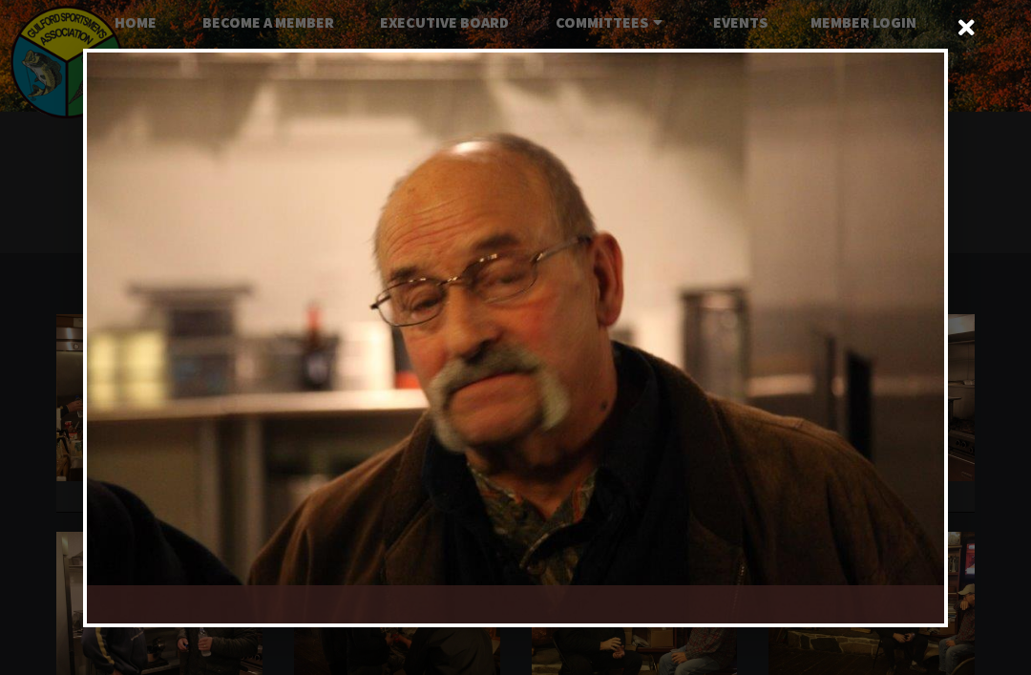
click at [907, 336] on div at bounding box center [729, 337] width 429 height 571
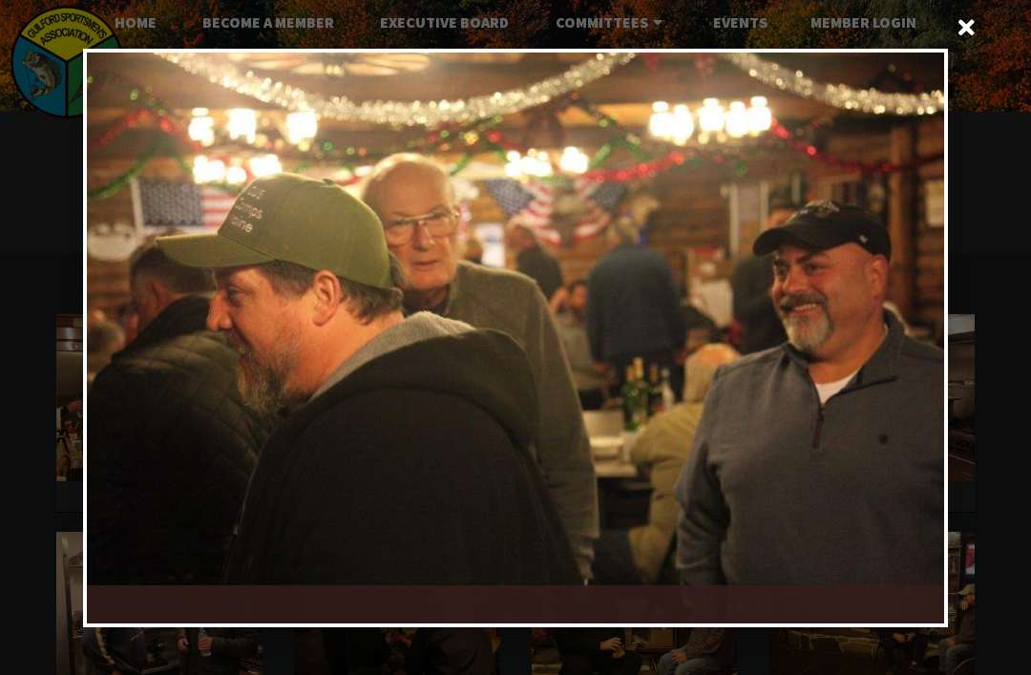
click at [917, 332] on div at bounding box center [729, 337] width 429 height 571
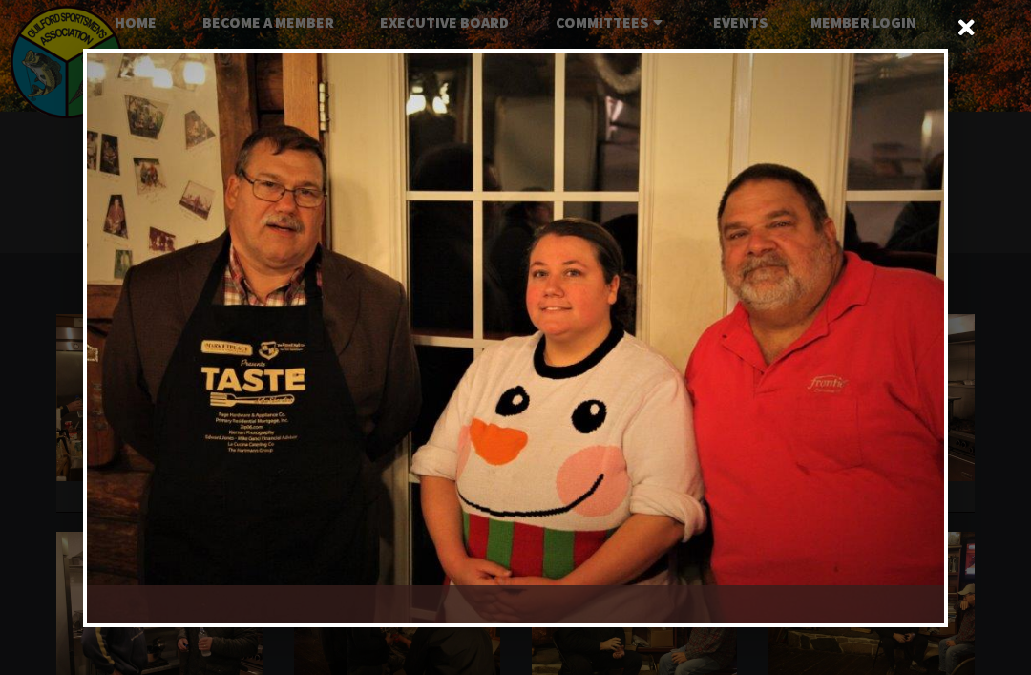
click at [927, 326] on div at bounding box center [729, 337] width 429 height 571
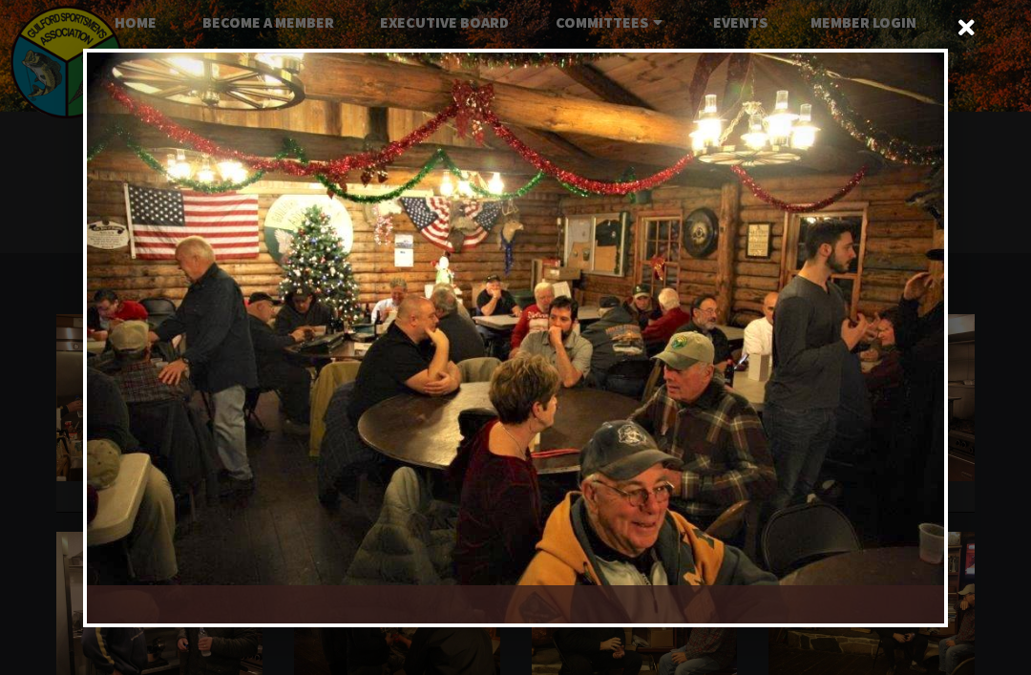
click at [907, 343] on div at bounding box center [729, 337] width 429 height 571
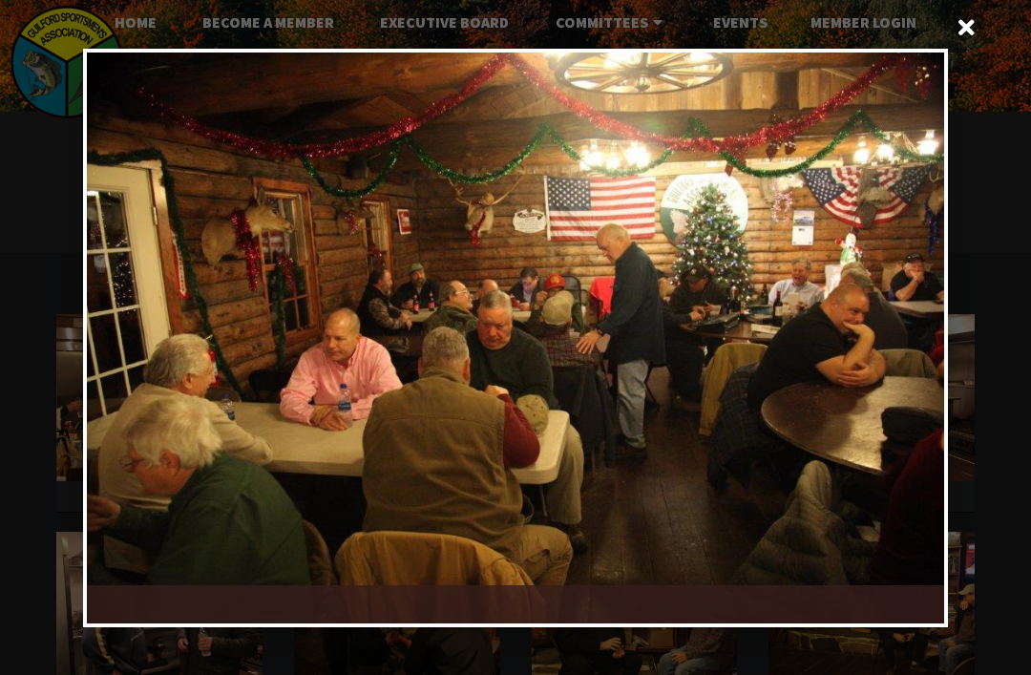
click at [910, 346] on div at bounding box center [729, 337] width 429 height 571
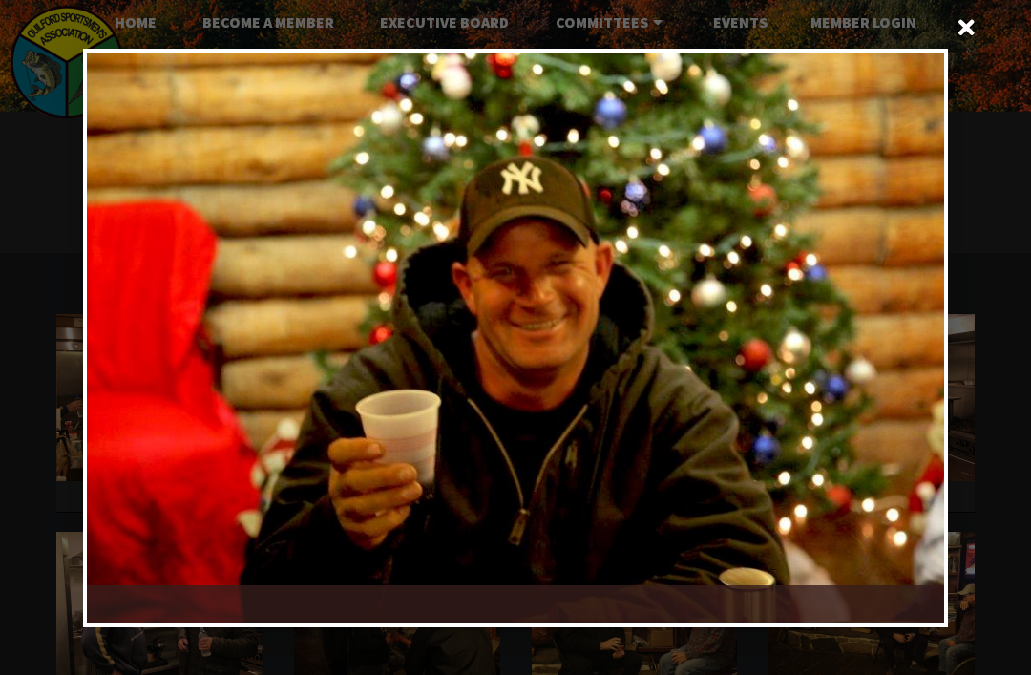
click at [915, 342] on div at bounding box center [729, 337] width 429 height 571
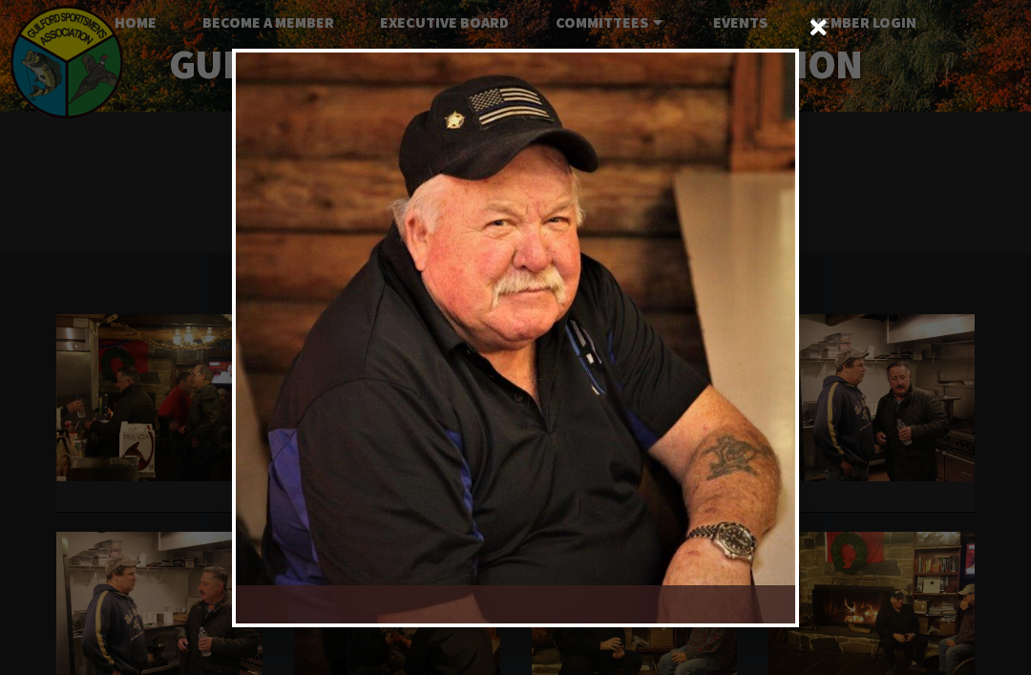
click at [915, 327] on div at bounding box center [515, 337] width 1031 height 675
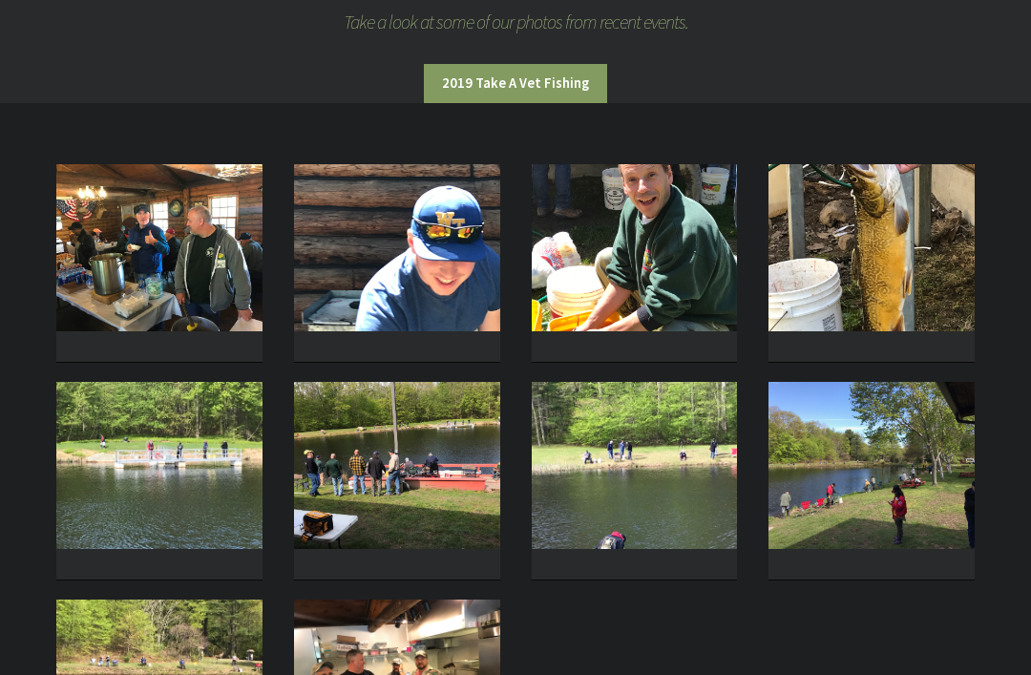
scroll to position [157, 0]
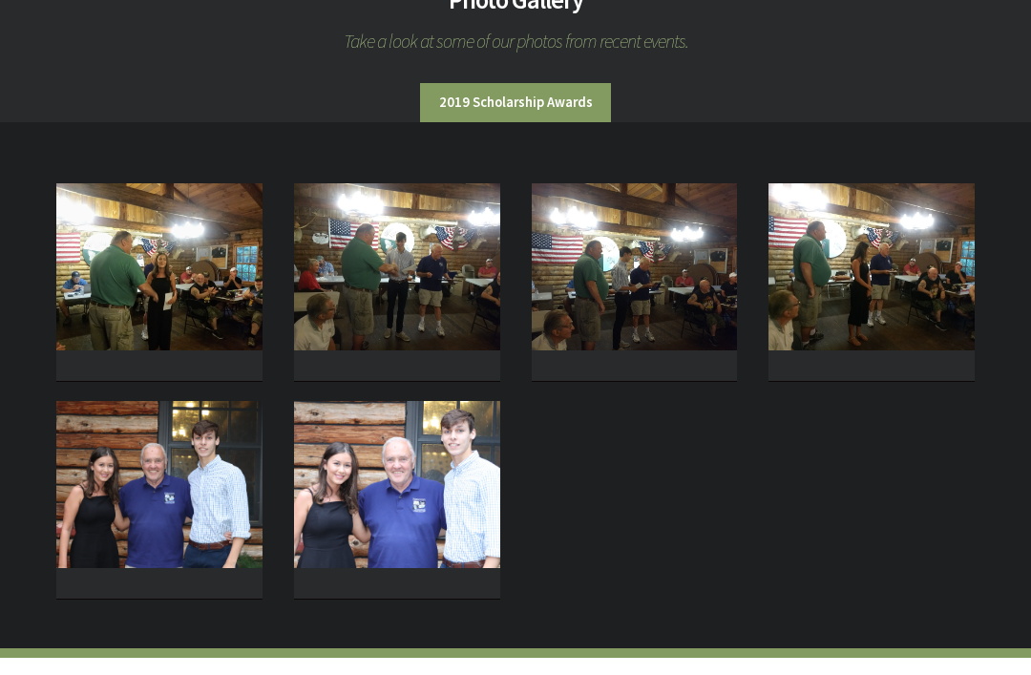
scroll to position [141, 0]
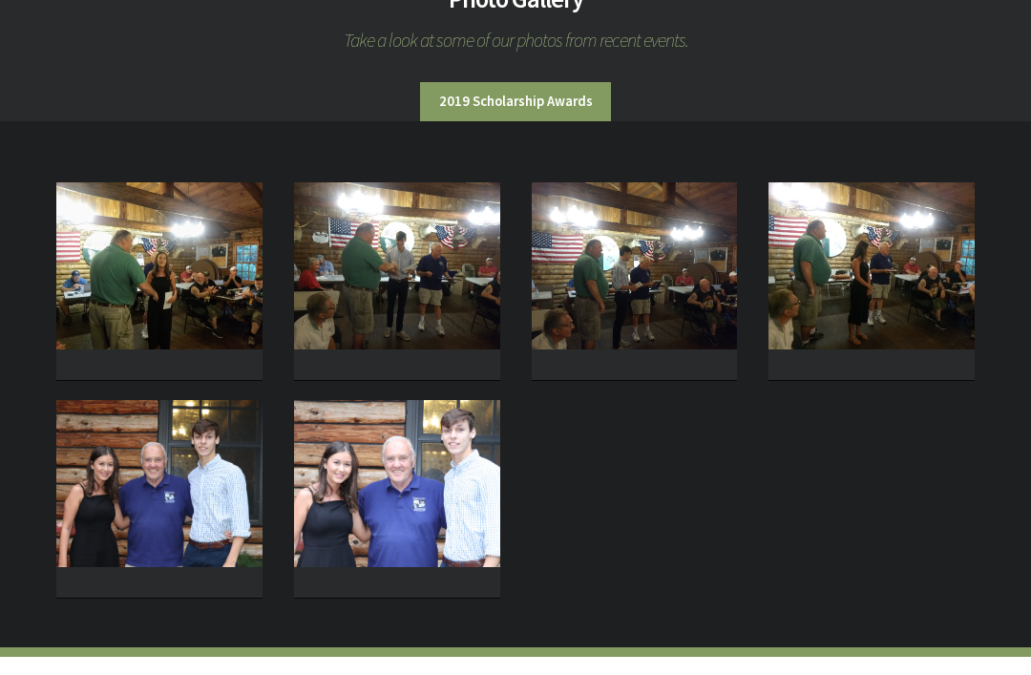
click at [327, 490] on img at bounding box center [397, 483] width 206 height 167
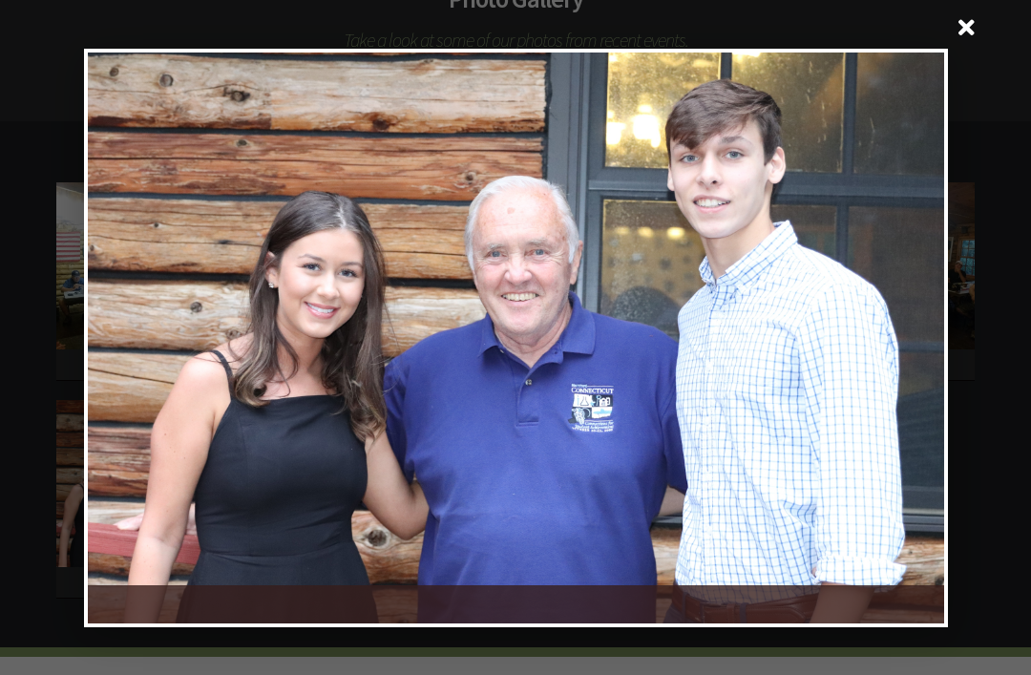
click at [906, 361] on div at bounding box center [729, 337] width 429 height 571
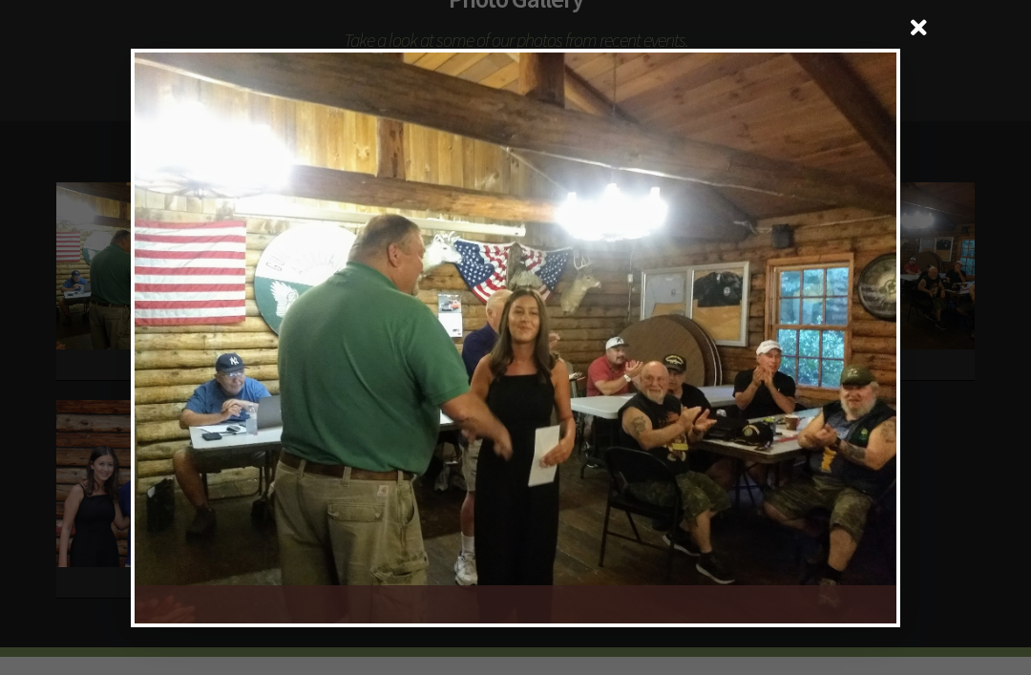
click at [890, 375] on div at bounding box center [705, 337] width 381 height 571
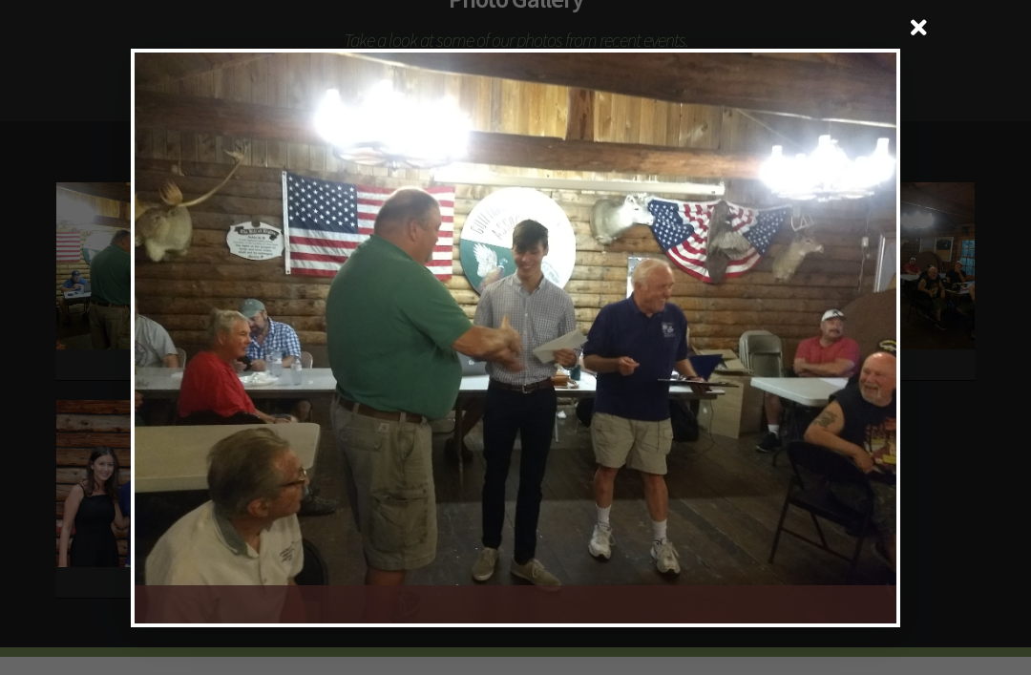
click at [892, 367] on div at bounding box center [705, 337] width 381 height 571
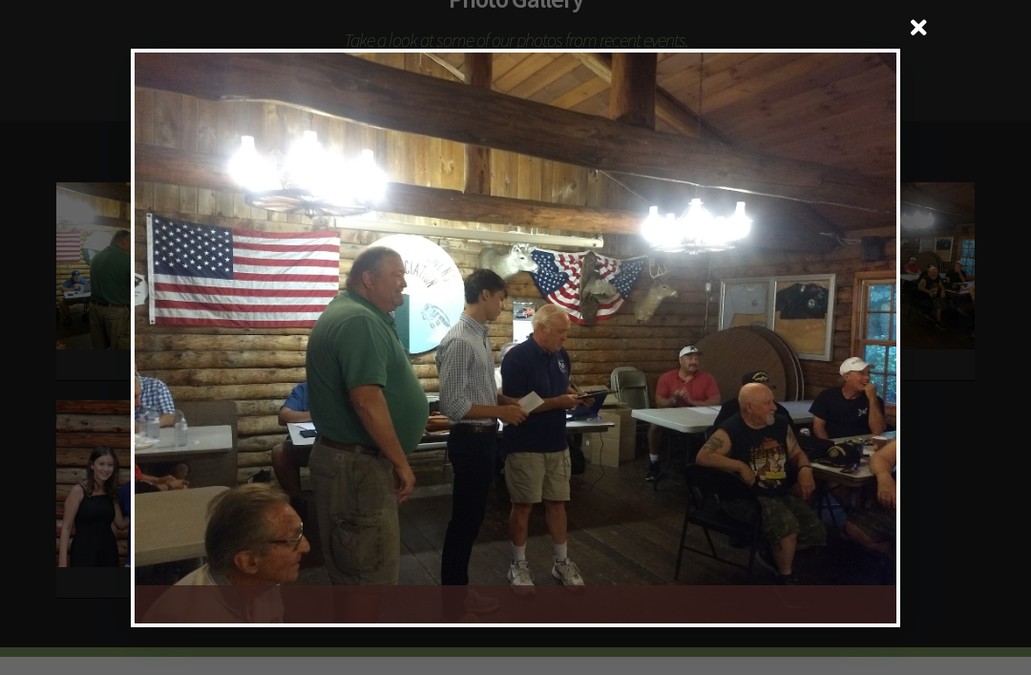
click at [893, 358] on div at bounding box center [705, 337] width 381 height 571
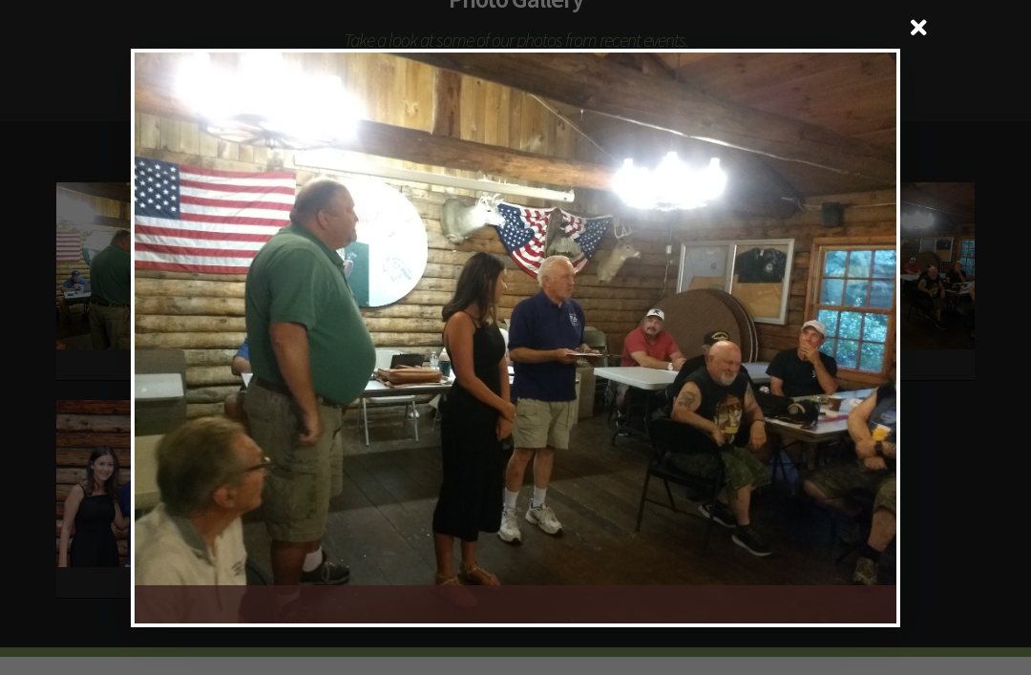
click at [884, 381] on div at bounding box center [705, 337] width 381 height 571
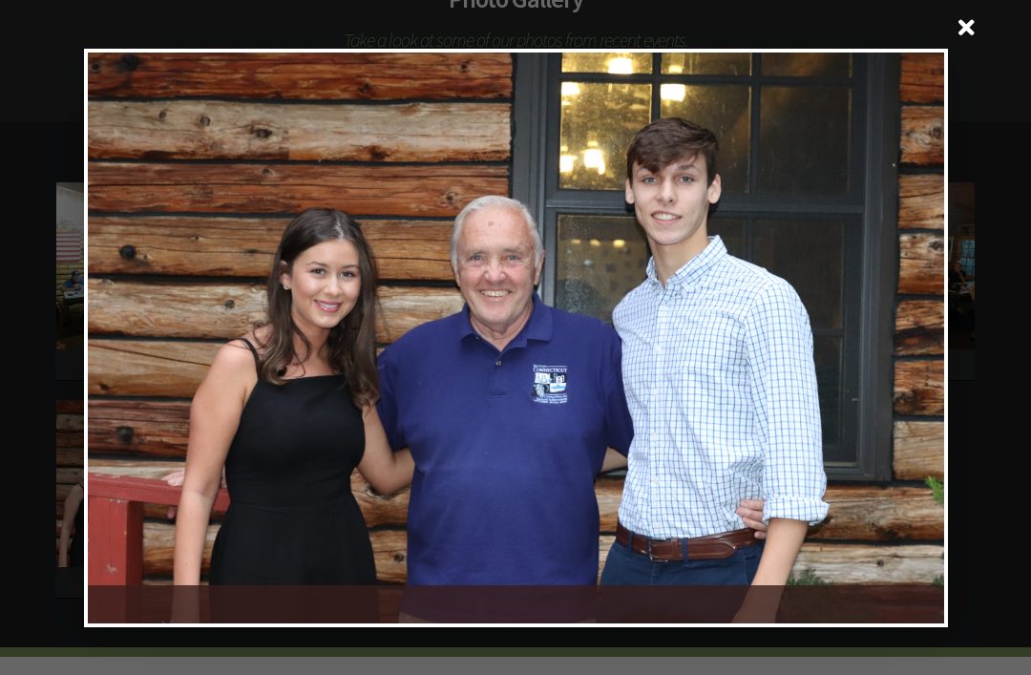
click at [906, 380] on div at bounding box center [729, 337] width 429 height 571
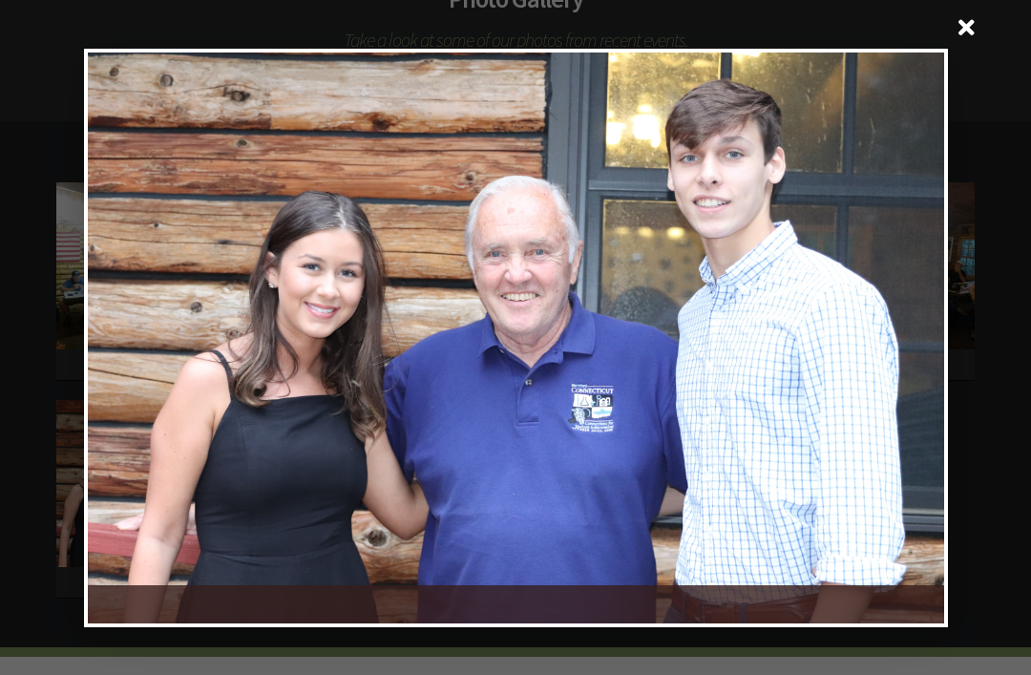
click at [899, 373] on div at bounding box center [729, 337] width 429 height 571
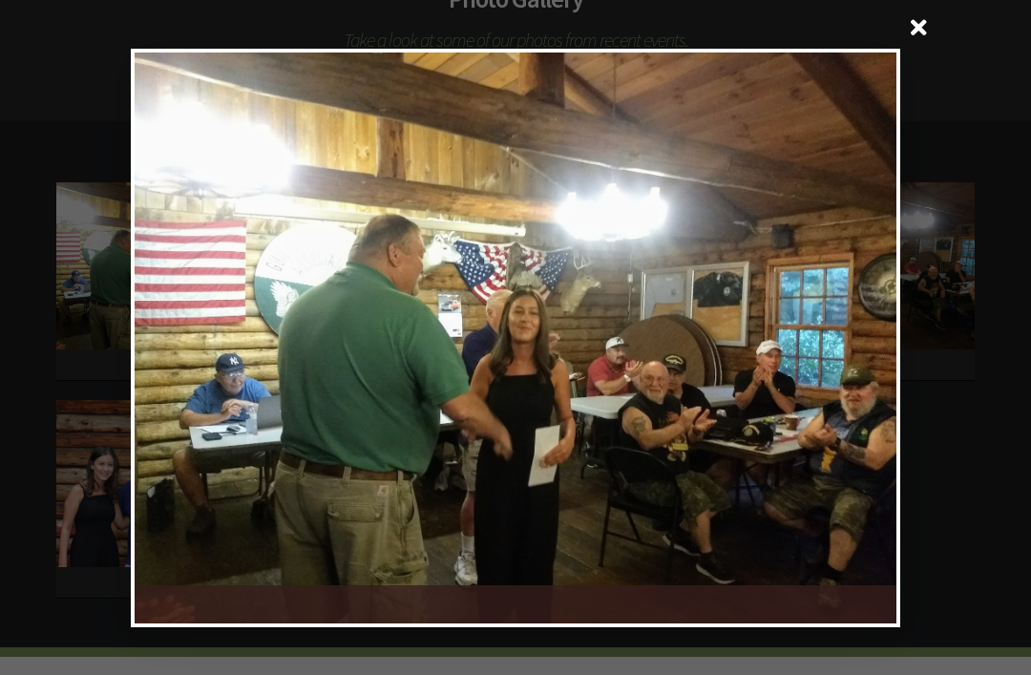
click at [871, 377] on div at bounding box center [705, 337] width 381 height 571
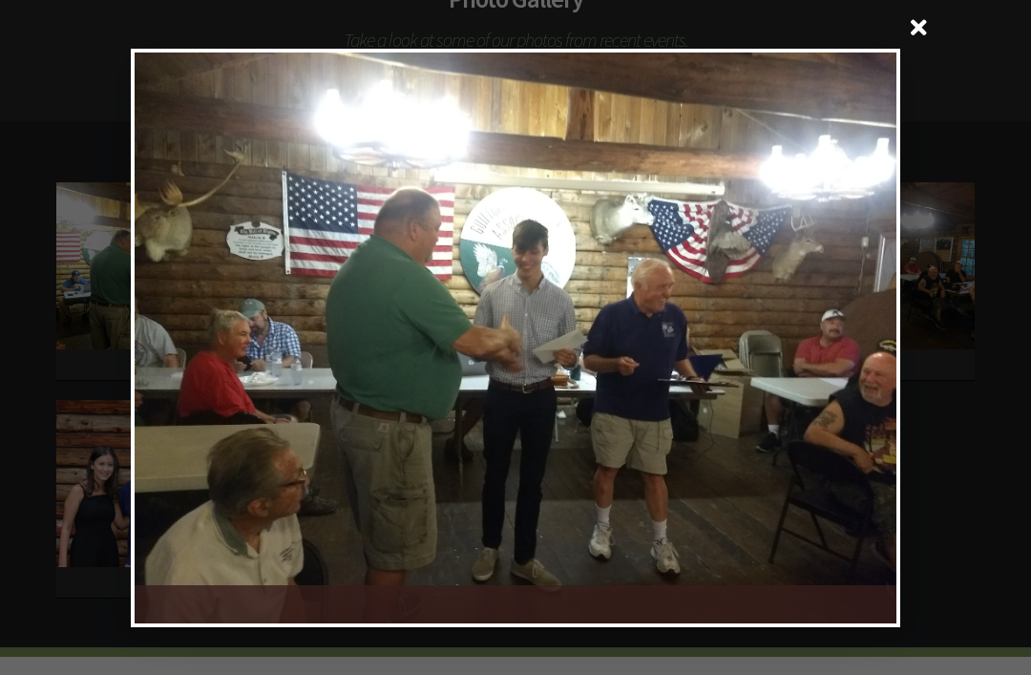
click at [877, 377] on div at bounding box center [705, 337] width 381 height 571
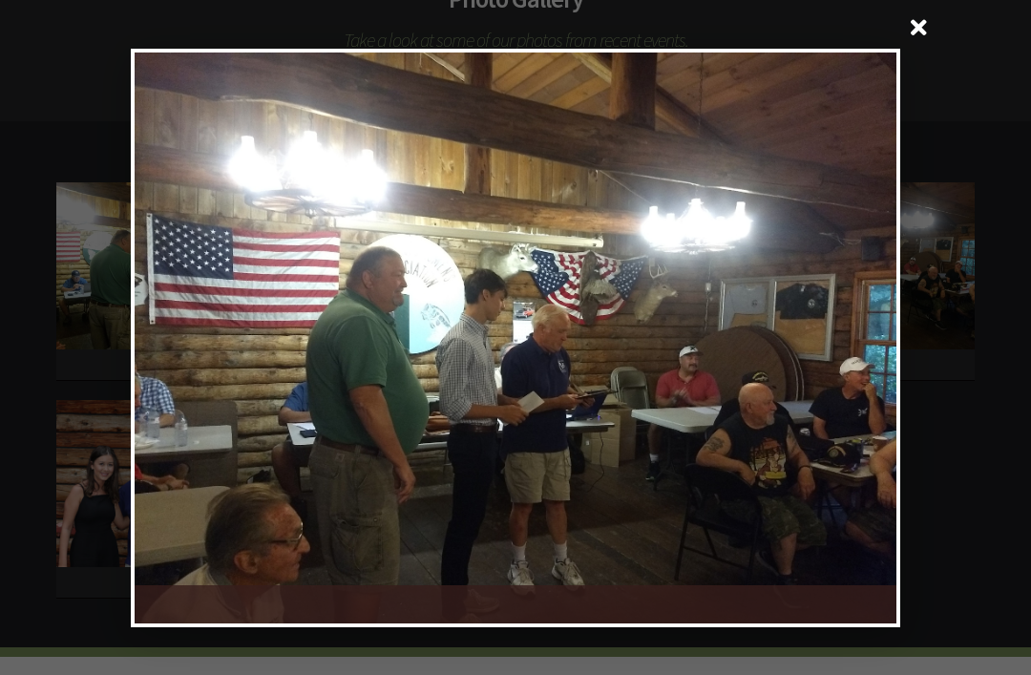
click at [888, 373] on div at bounding box center [705, 337] width 381 height 571
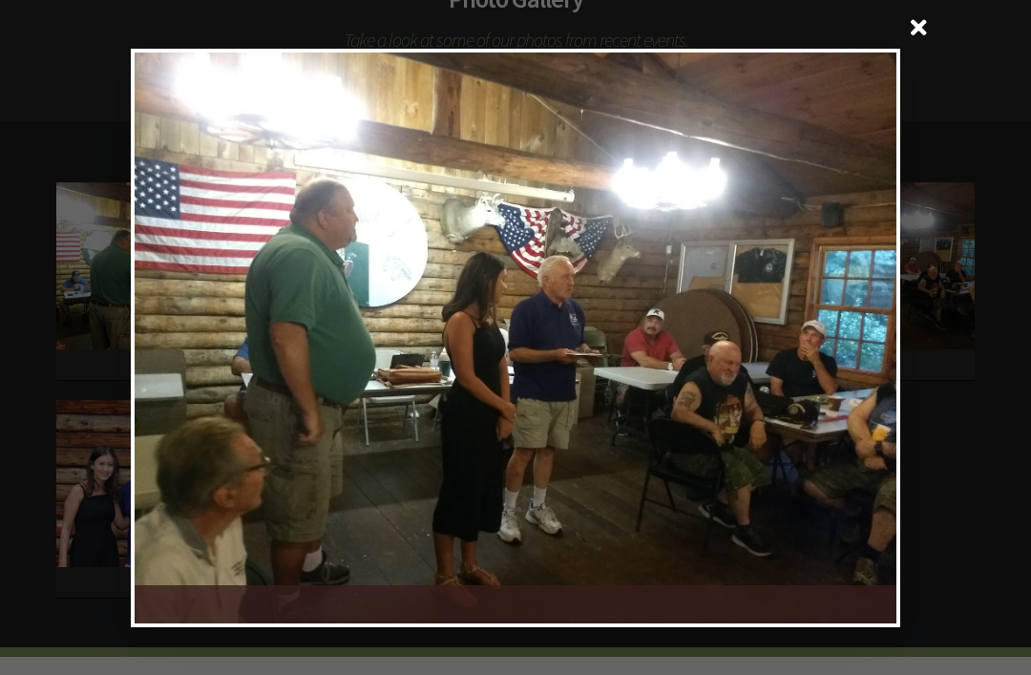
click at [893, 363] on div at bounding box center [705, 337] width 381 height 571
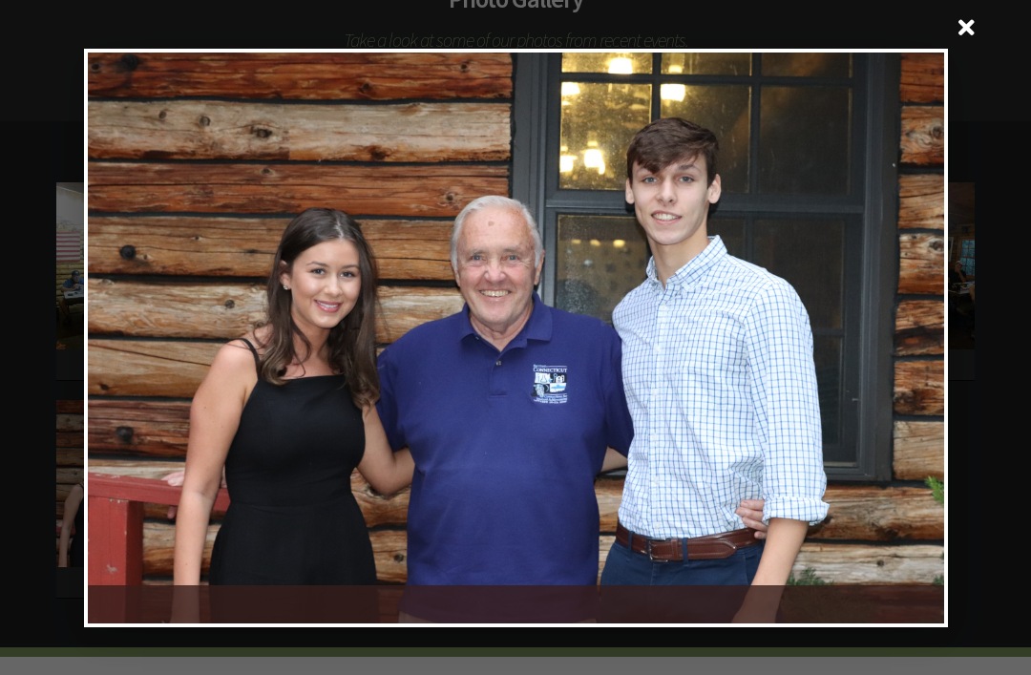
click at [901, 367] on div at bounding box center [729, 337] width 429 height 571
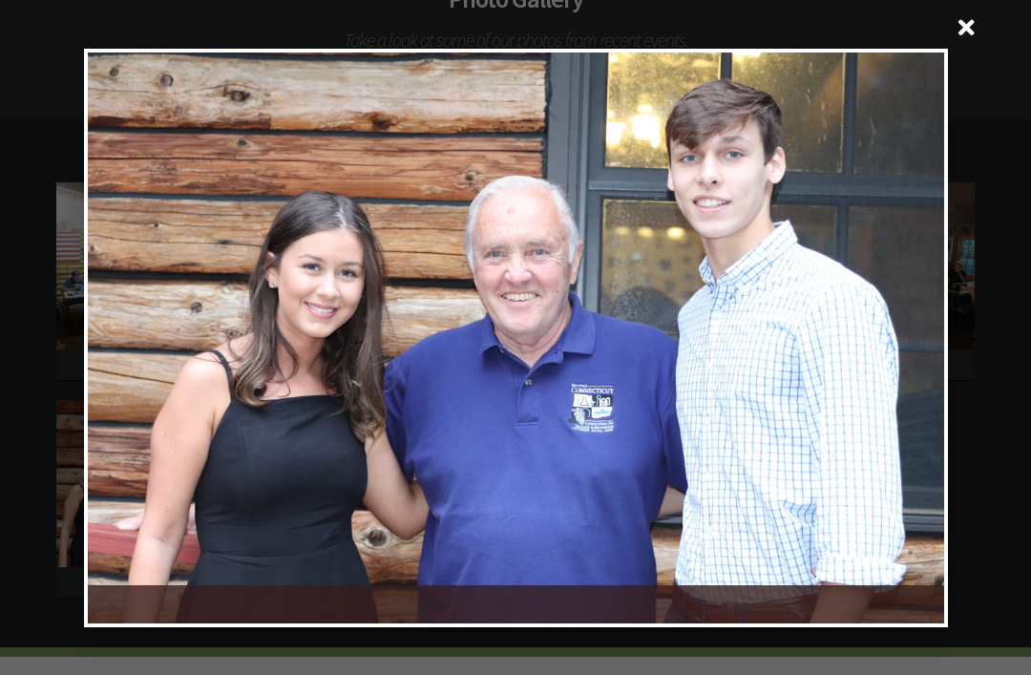
click at [900, 365] on div at bounding box center [729, 337] width 429 height 571
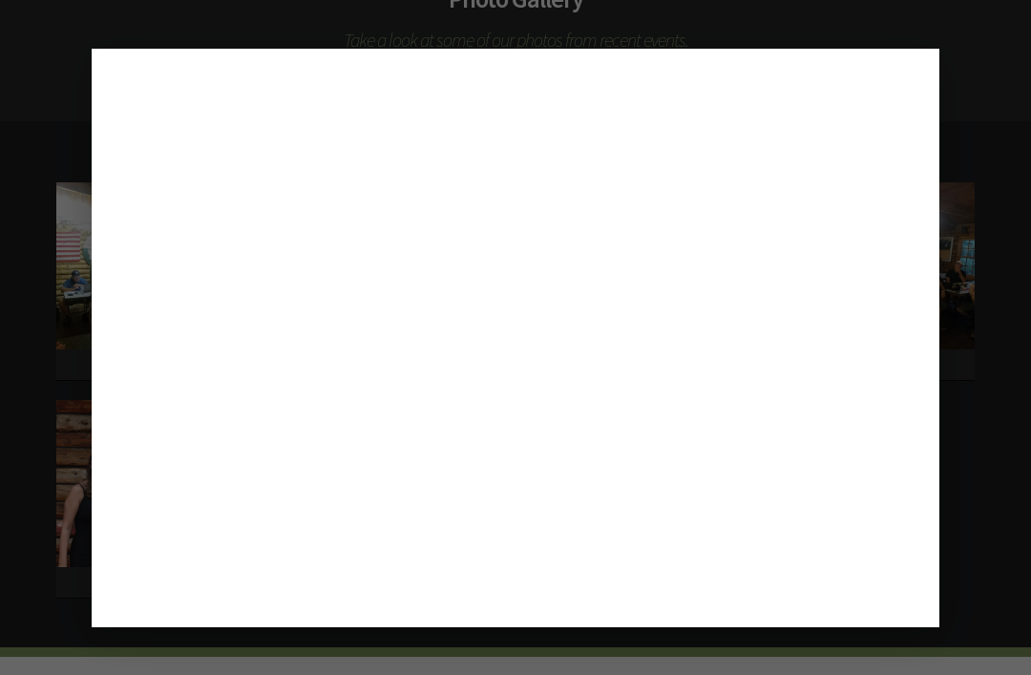
click at [902, 366] on div "••••" at bounding box center [515, 338] width 847 height 578
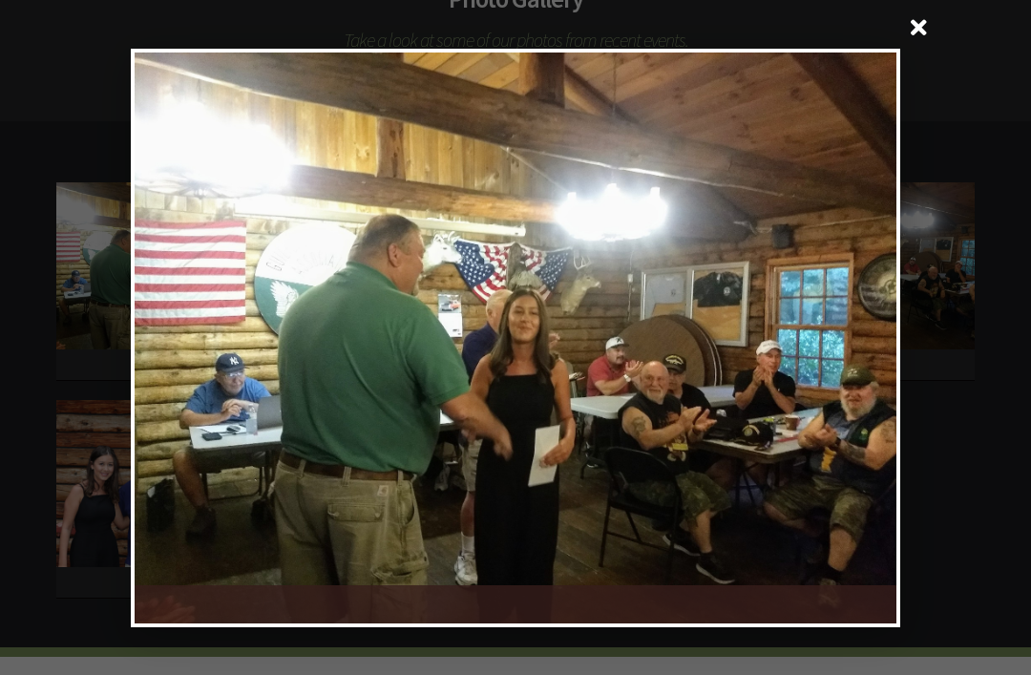
click at [908, 52] on span at bounding box center [919, 30] width 46 height 46
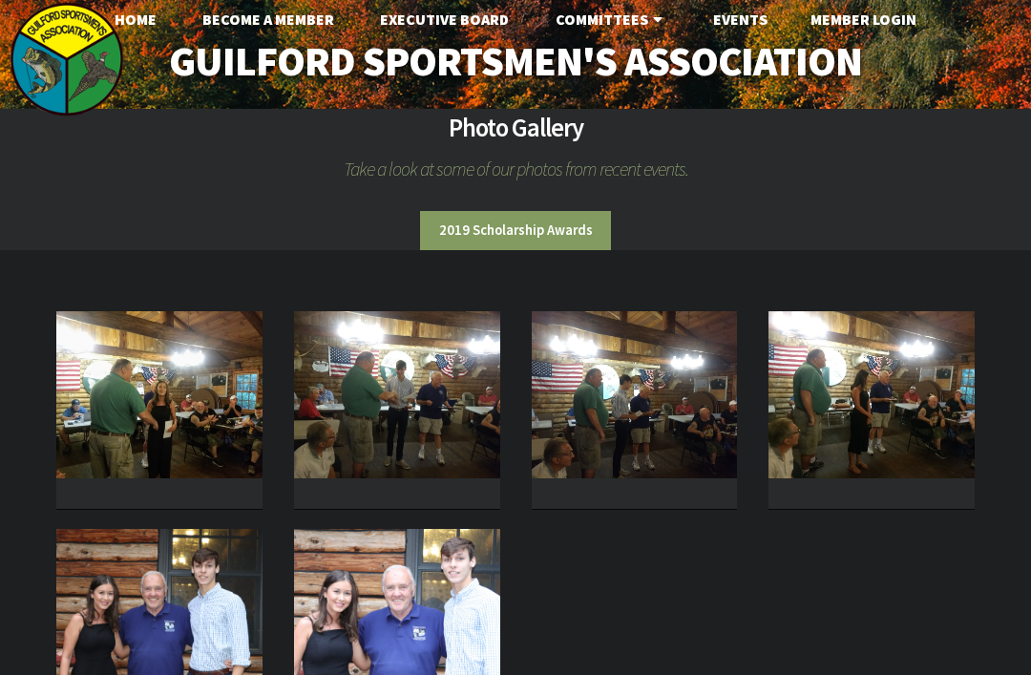
scroll to position [10, 0]
